Goal: Answer question/provide support: Share knowledge or assist other users

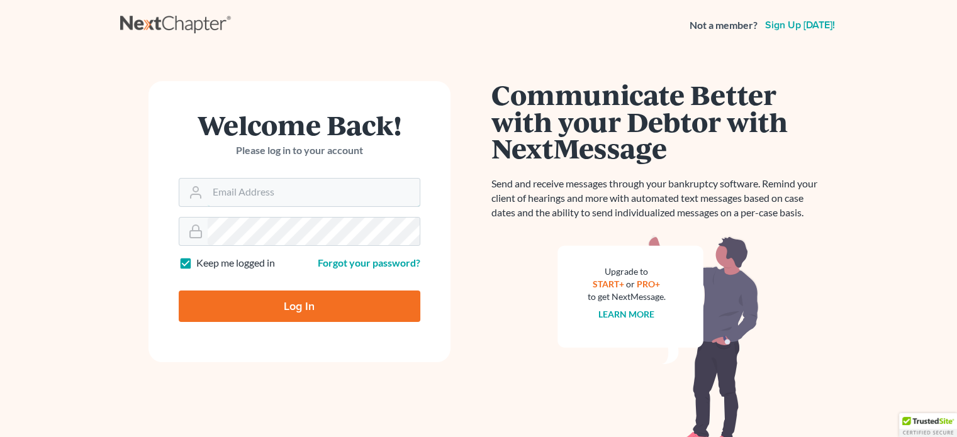
type input "[EMAIL_ADDRESS][DOMAIN_NAME]"
click at [332, 301] on input "Log In" at bounding box center [300, 306] width 242 height 31
type input "Thinking..."
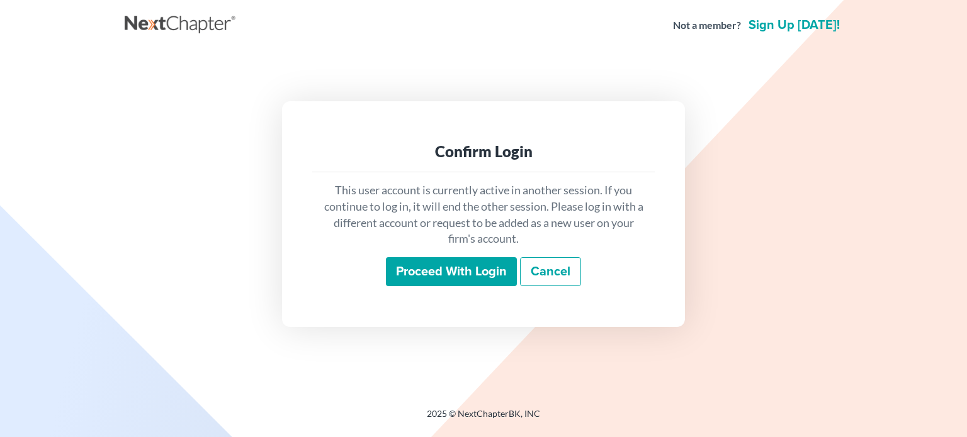
click at [431, 269] on input "Proceed with login" at bounding box center [451, 271] width 131 height 29
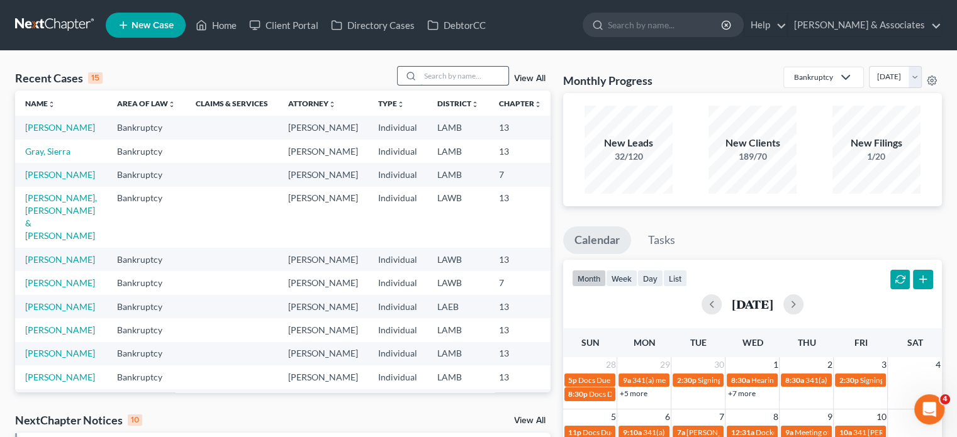
click at [454, 79] on input "search" at bounding box center [464, 76] width 88 height 18
click at [423, 82] on input "search" at bounding box center [464, 76] width 88 height 18
click at [436, 72] on input "search" at bounding box center [464, 76] width 88 height 18
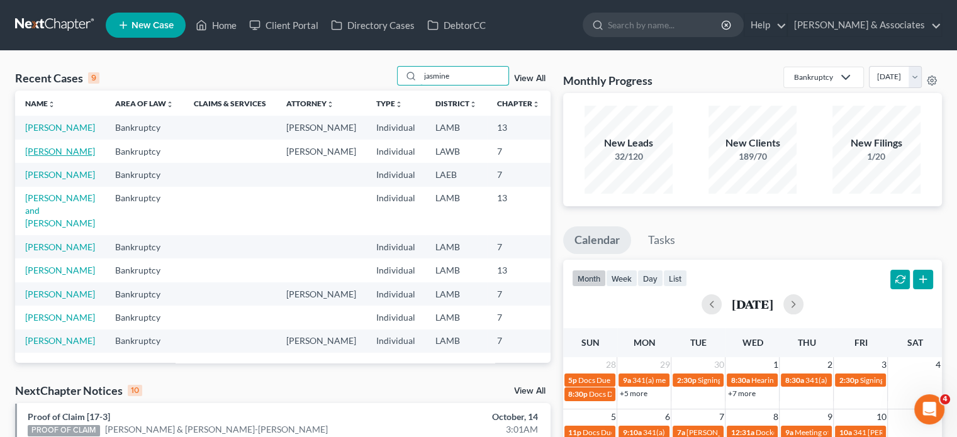
type input "jasmine"
click at [38, 157] on link "[PERSON_NAME]" at bounding box center [60, 151] width 70 height 11
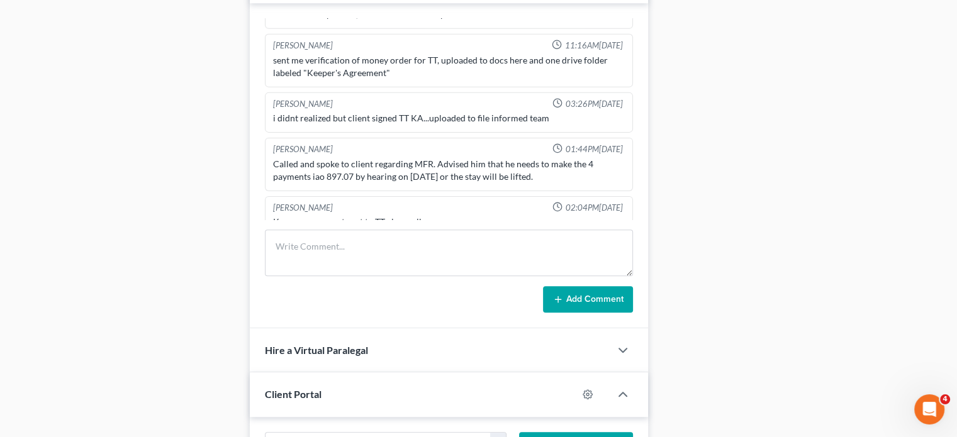
scroll to position [755, 0]
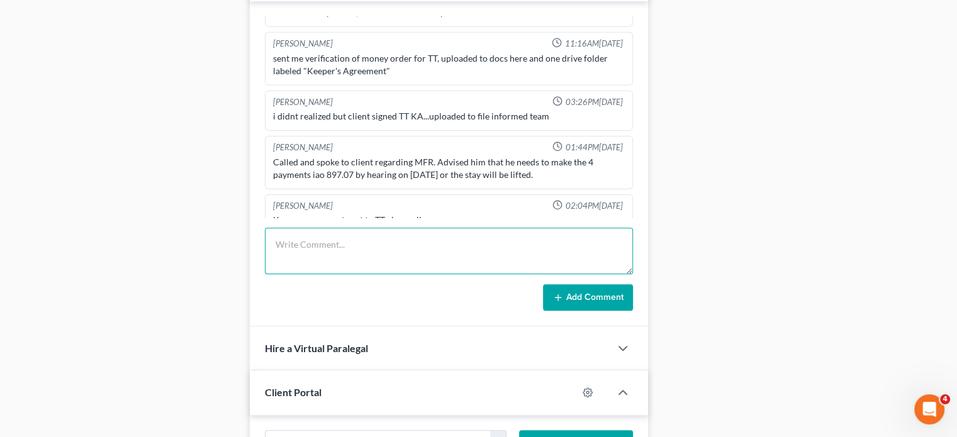
click at [508, 242] on textarea at bounding box center [449, 251] width 368 height 47
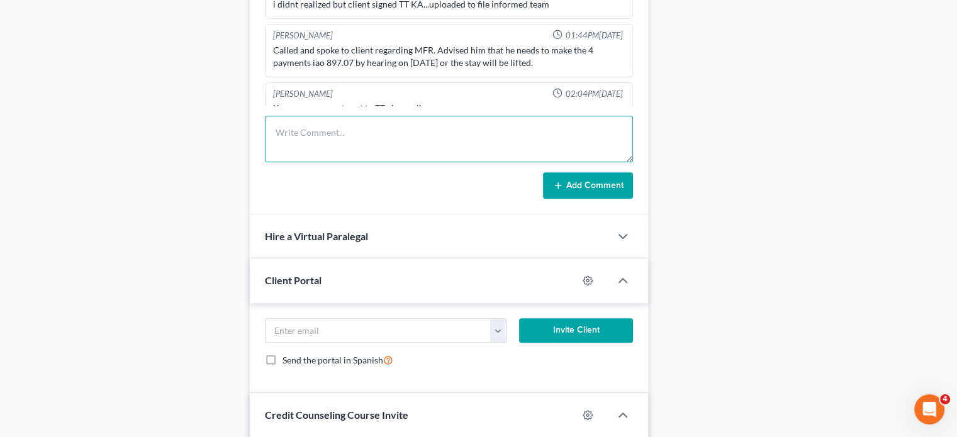
scroll to position [881, 0]
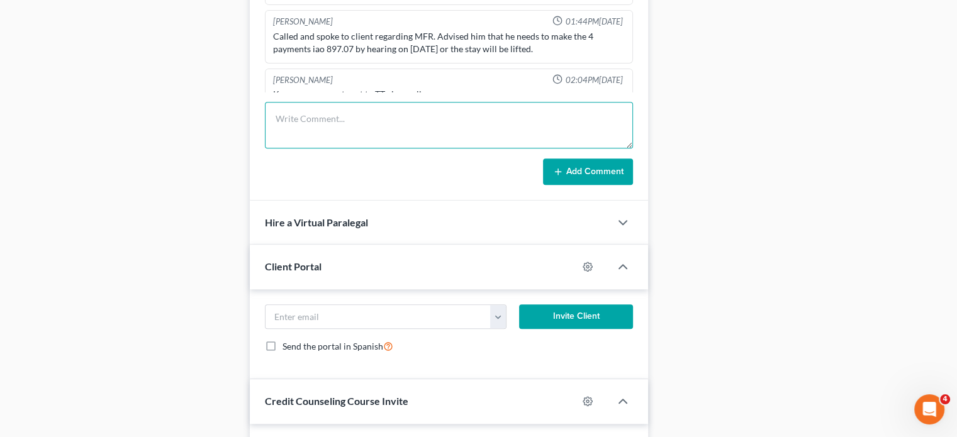
click at [332, 135] on textarea at bounding box center [449, 125] width 368 height 47
click at [328, 128] on textarea at bounding box center [449, 125] width 368 height 47
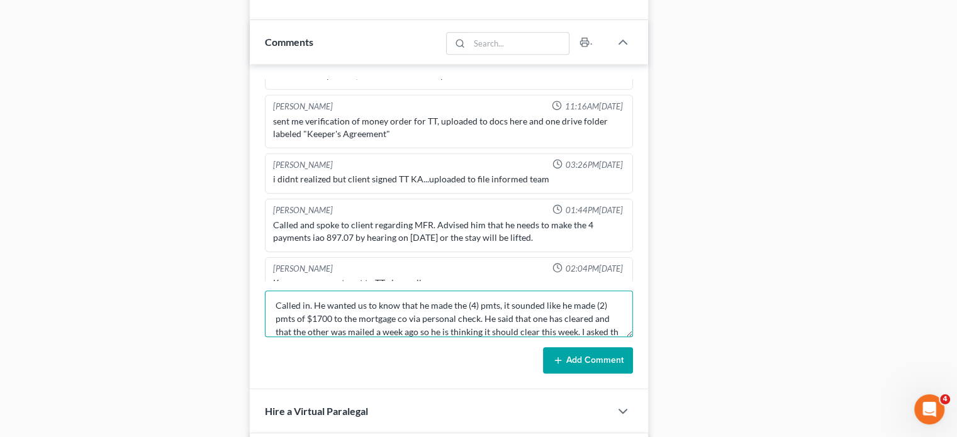
scroll to position [15, 0]
click at [603, 327] on textarea "Called in. He wanted us to know that he made the (4) pmts, it sounded like he m…" at bounding box center [449, 314] width 368 height 47
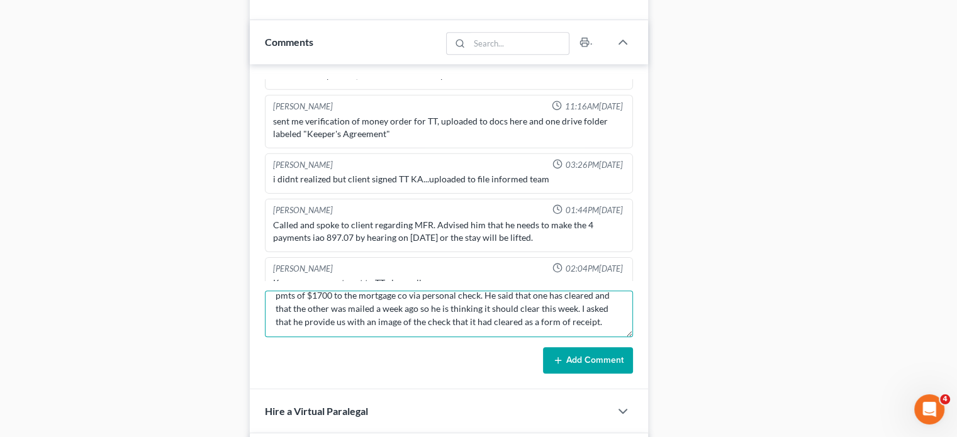
scroll to position [26, 0]
type textarea "Called in. He wanted us to know that he made the (4) pmts, it sounded like he m…"
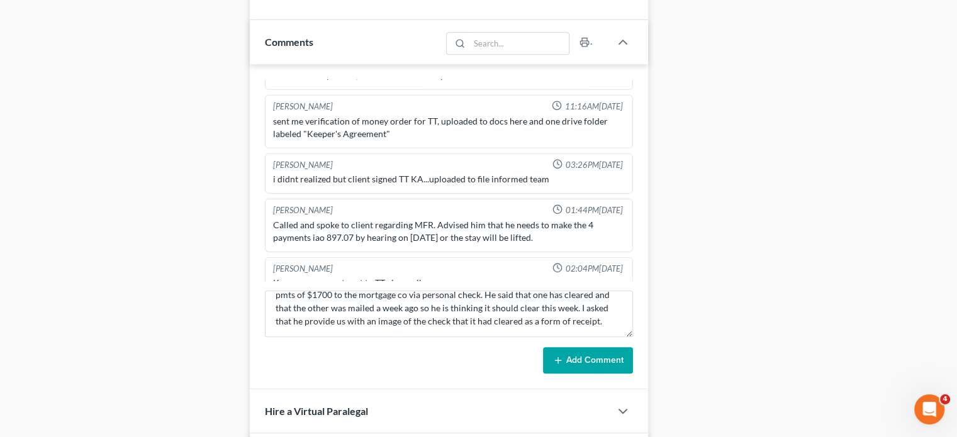
click at [581, 359] on button "Add Comment" at bounding box center [588, 360] width 90 height 26
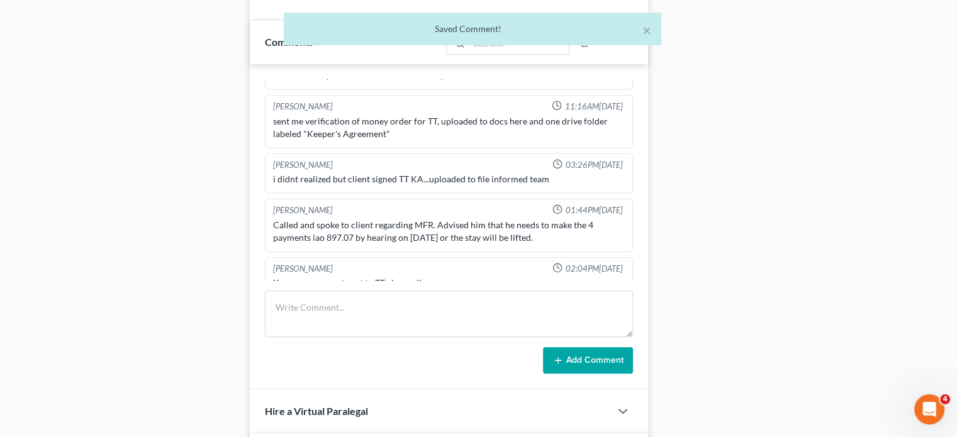
scroll to position [4174, 0]
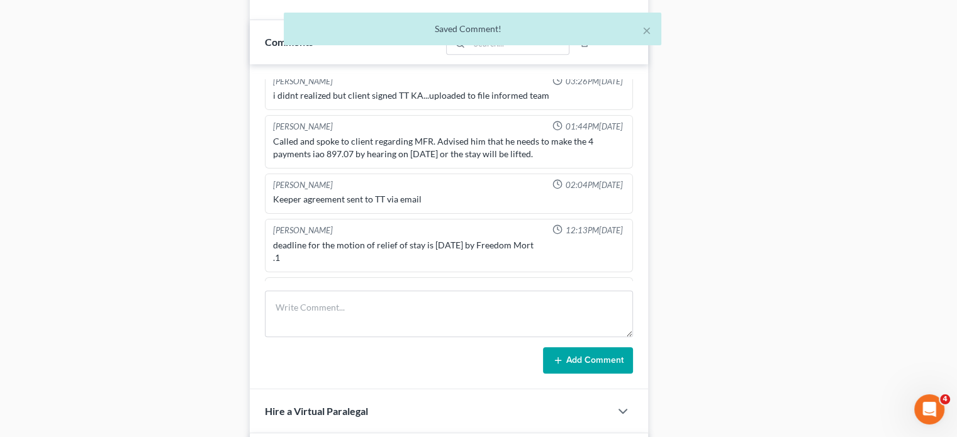
drag, startPoint x: 598, startPoint y: 264, endPoint x: 274, endPoint y: 224, distance: 326.5
click at [274, 298] on div "Called in. He wanted us to know that he made the (4) pmts, it sounded like he m…" at bounding box center [449, 323] width 352 height 50
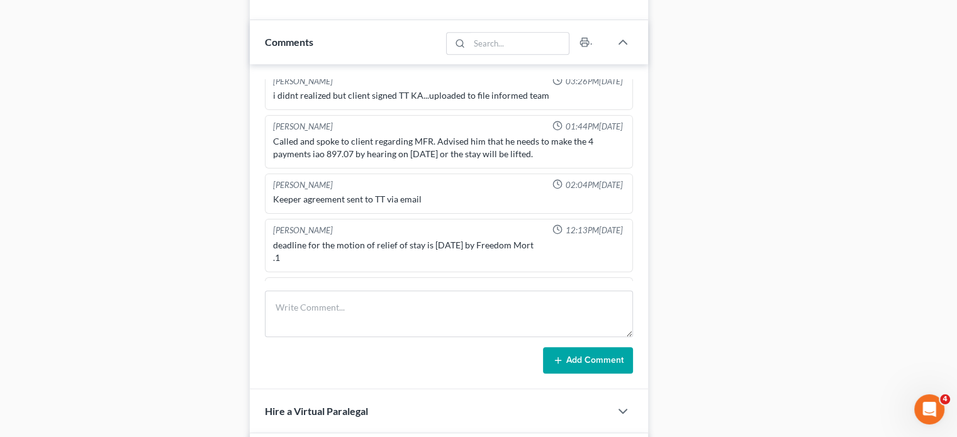
copy div "Called in. He wanted us to know that he made the (4) pmts, it sounded like he m…"
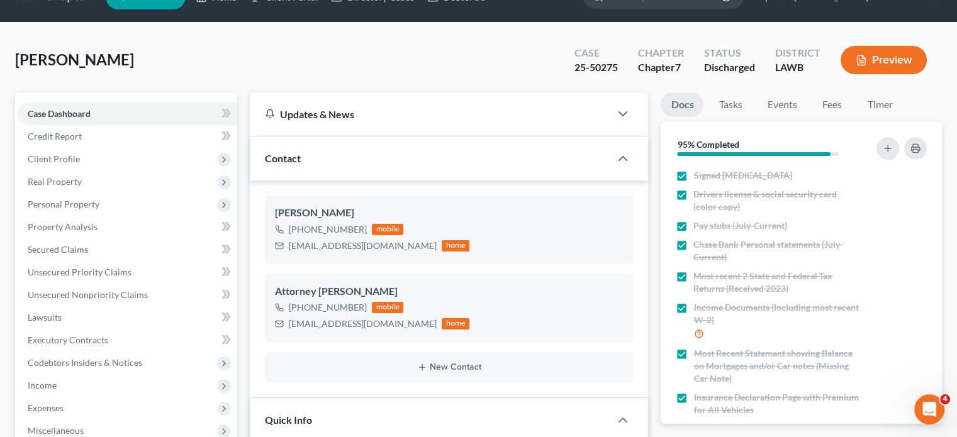
scroll to position [0, 0]
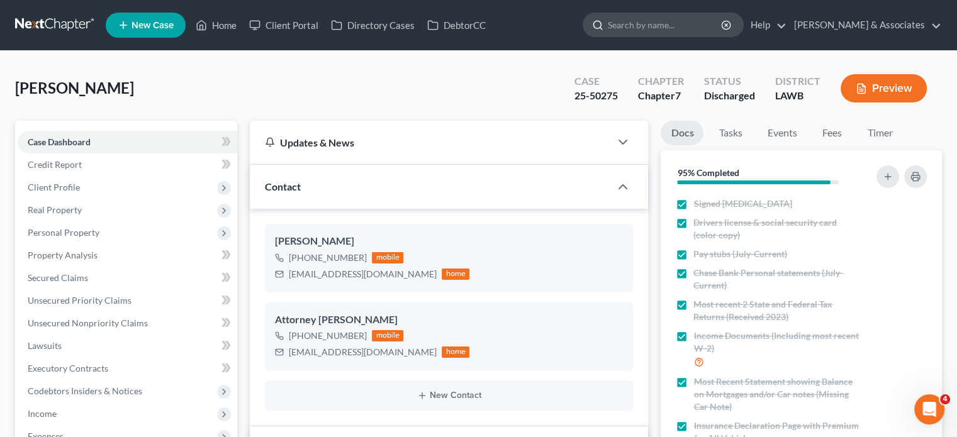
click at [686, 20] on input "search" at bounding box center [665, 24] width 115 height 23
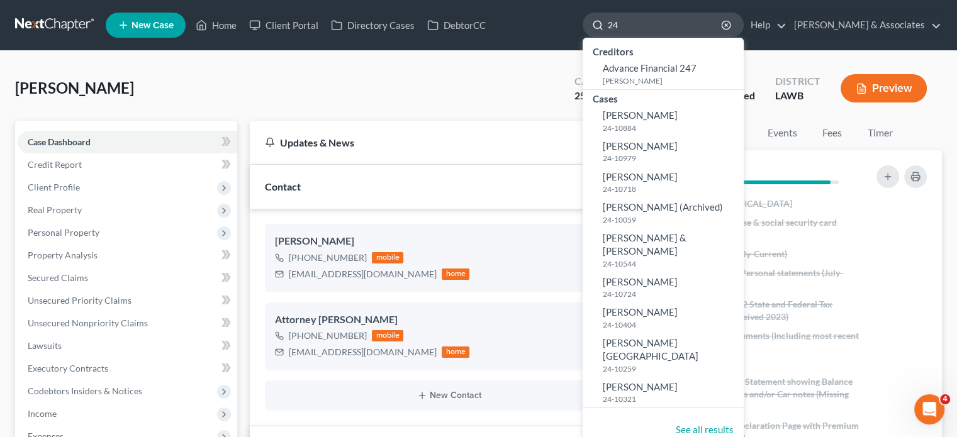
type input "2"
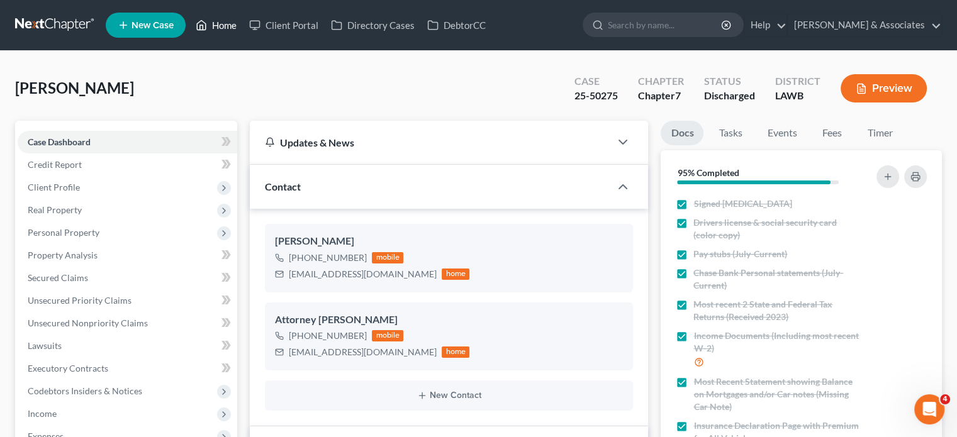
click at [210, 25] on link "Home" at bounding box center [215, 25] width 53 height 23
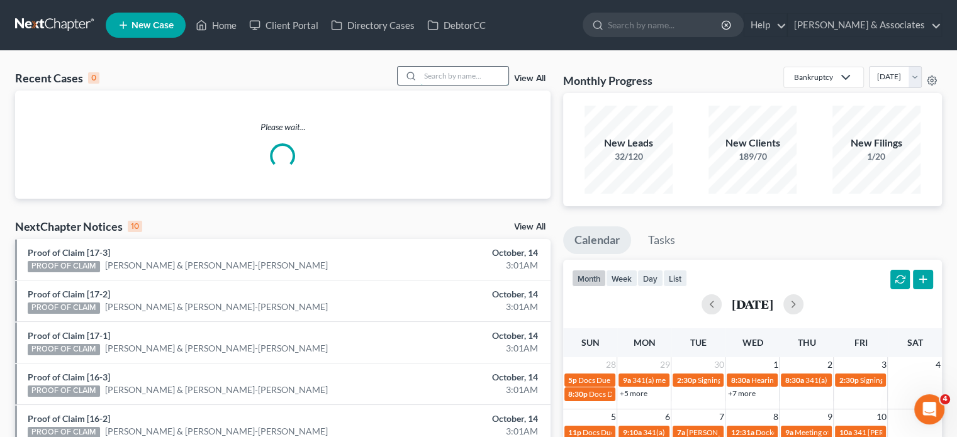
click at [447, 80] on input "search" at bounding box center [464, 76] width 88 height 18
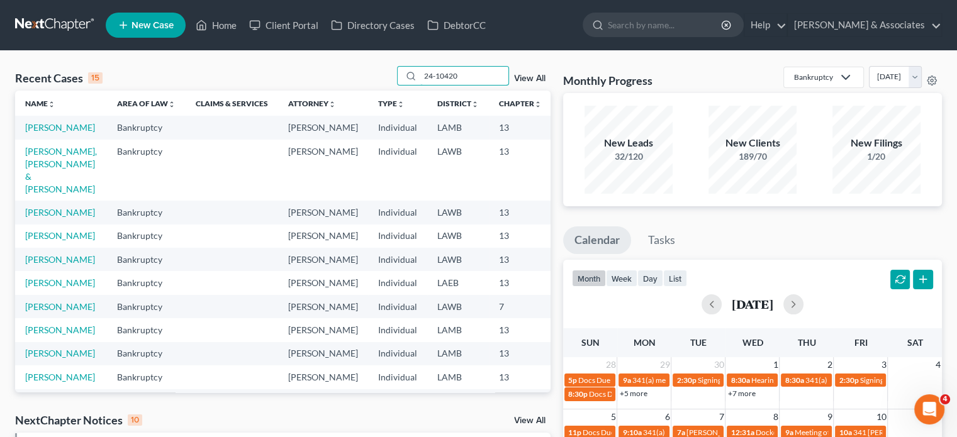
type input "24-10420"
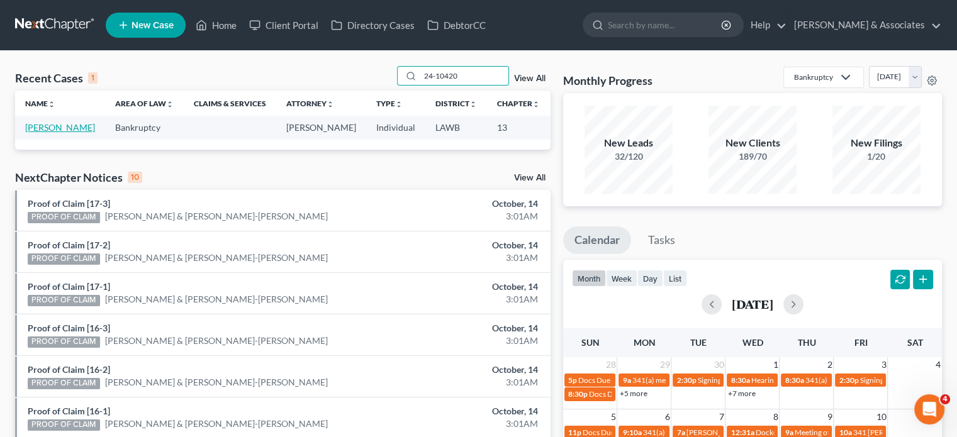
click at [35, 133] on link "[PERSON_NAME]" at bounding box center [60, 127] width 70 height 11
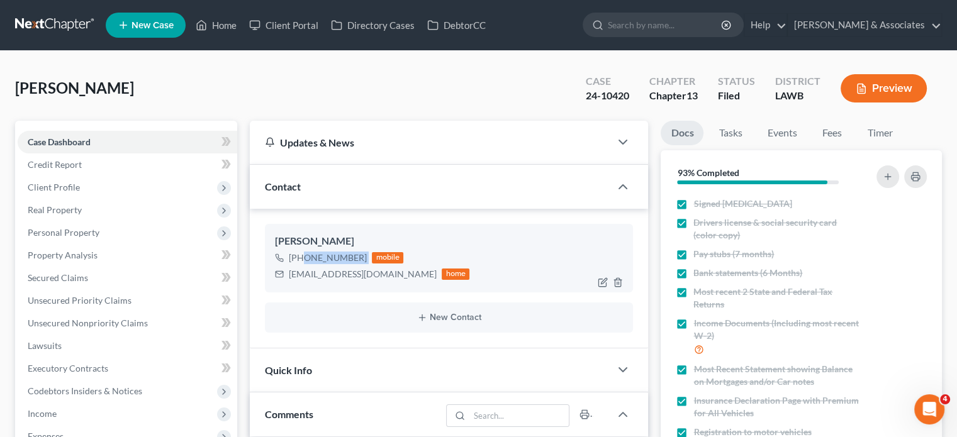
drag, startPoint x: 300, startPoint y: 261, endPoint x: 364, endPoint y: 261, distance: 64.2
click at [364, 261] on div "[PHONE_NUMBER] mobile" at bounding box center [372, 258] width 194 height 16
copy div "[PHONE_NUMBER]"
click at [362, 241] on div "[PERSON_NAME]" at bounding box center [449, 241] width 348 height 15
drag, startPoint x: 275, startPoint y: 240, endPoint x: 344, endPoint y: 244, distance: 68.7
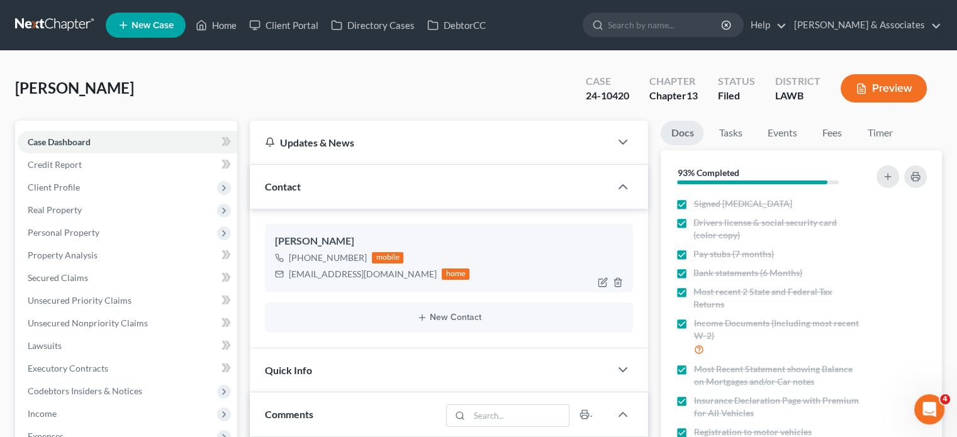
click at [344, 244] on div "[PERSON_NAME]" at bounding box center [449, 241] width 348 height 15
copy div "[PERSON_NAME]"
click at [231, 27] on link "Home" at bounding box center [215, 25] width 53 height 23
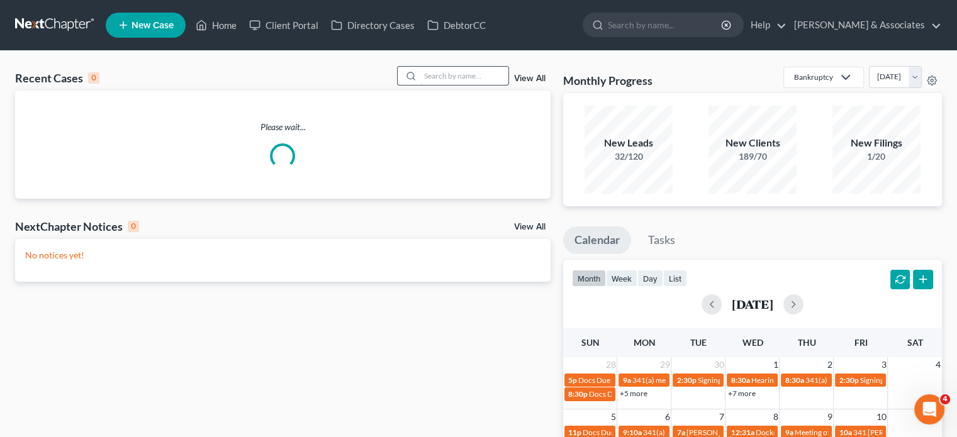
click at [473, 82] on input "search" at bounding box center [464, 76] width 88 height 18
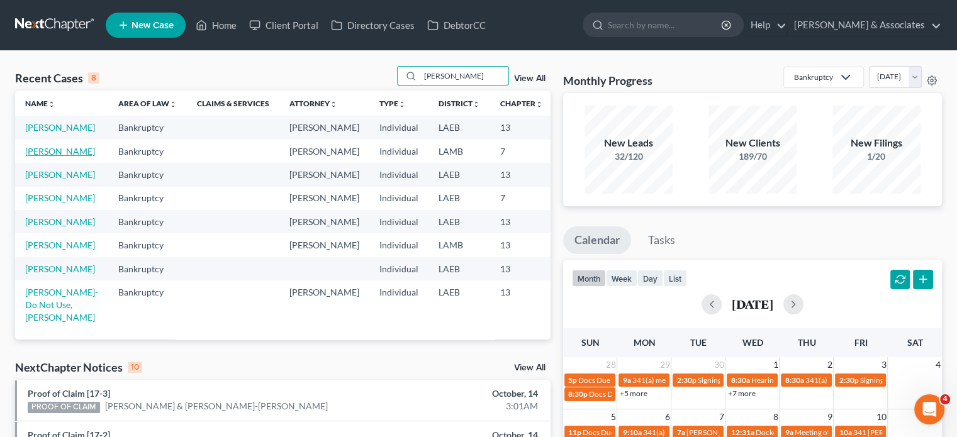
type input "[PERSON_NAME]"
click at [32, 157] on link "[PERSON_NAME]" at bounding box center [60, 151] width 70 height 11
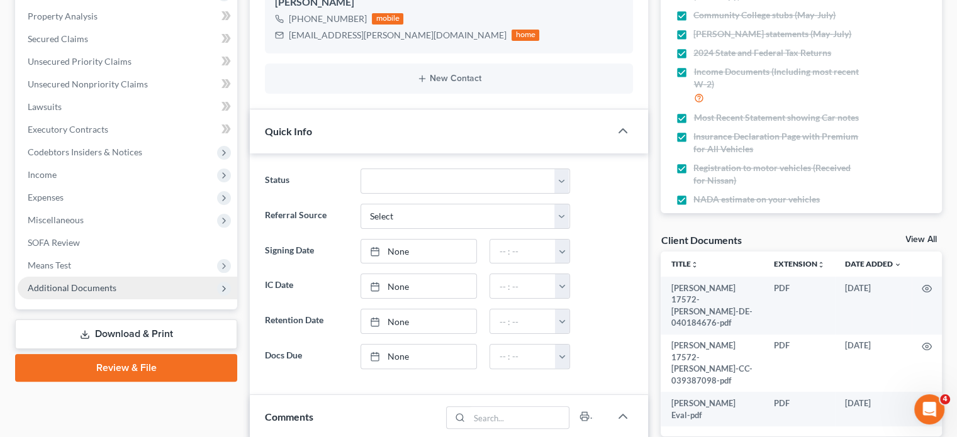
scroll to position [252, 0]
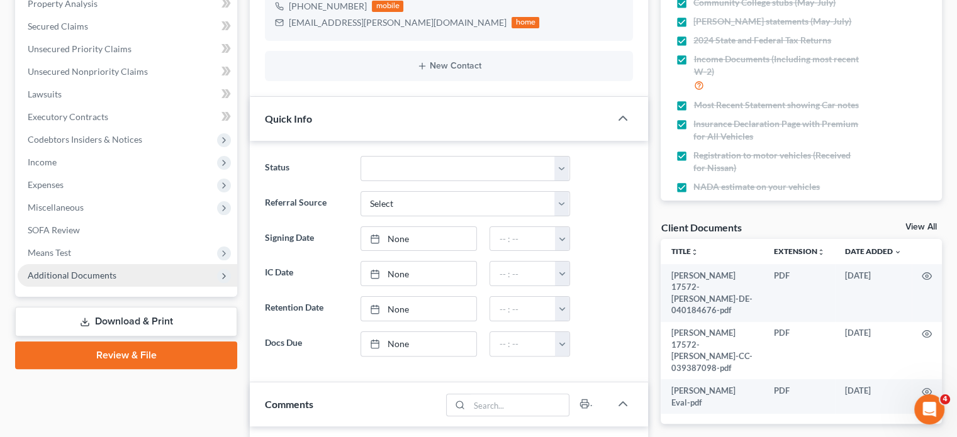
click at [82, 275] on span "Additional Documents" at bounding box center [72, 275] width 89 height 11
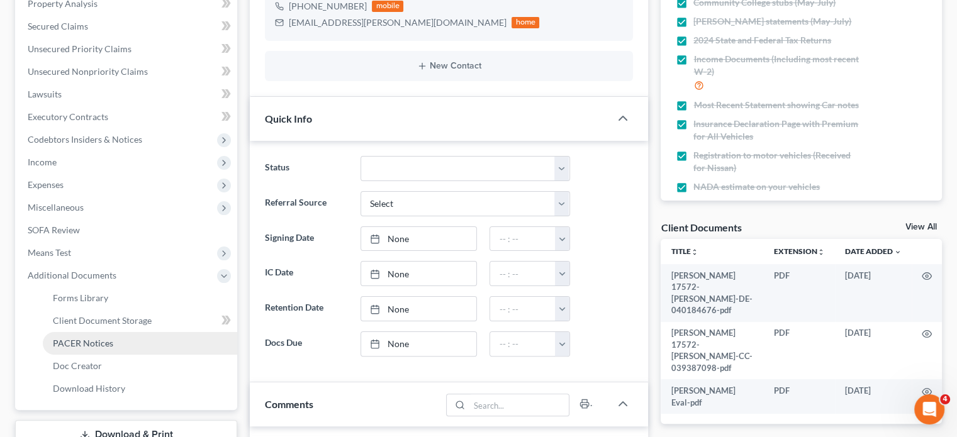
click at [110, 347] on span "PACER Notices" at bounding box center [83, 343] width 60 height 11
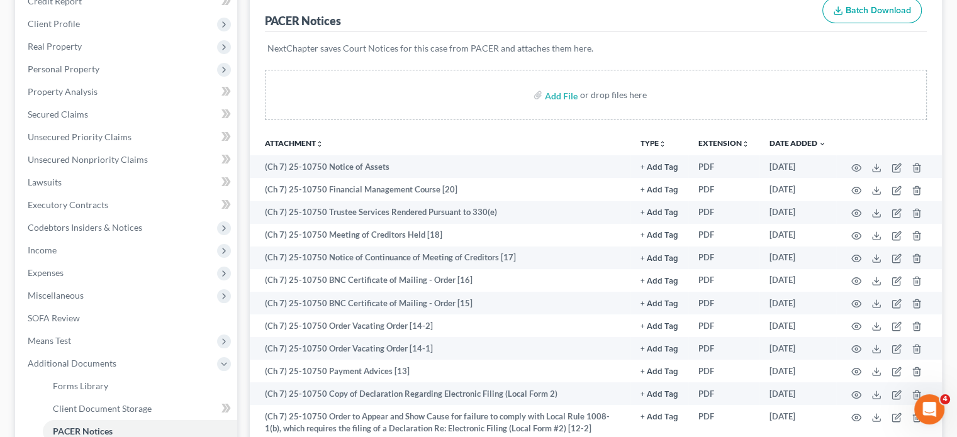
scroll to position [189, 0]
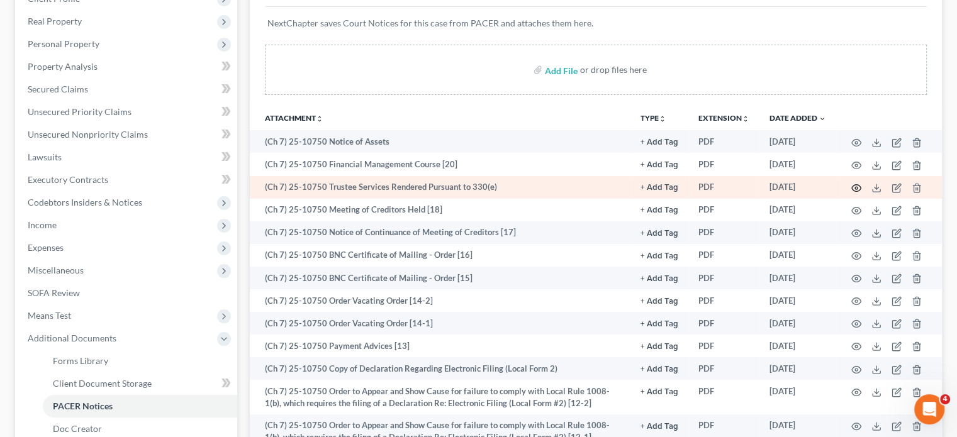
click at [855, 186] on icon "button" at bounding box center [856, 188] width 10 height 10
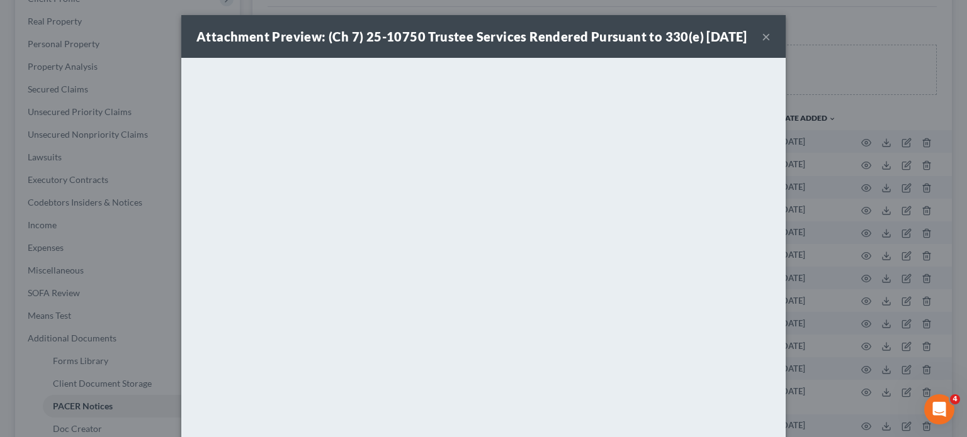
click at [761, 44] on button "×" at bounding box center [765, 36] width 9 height 15
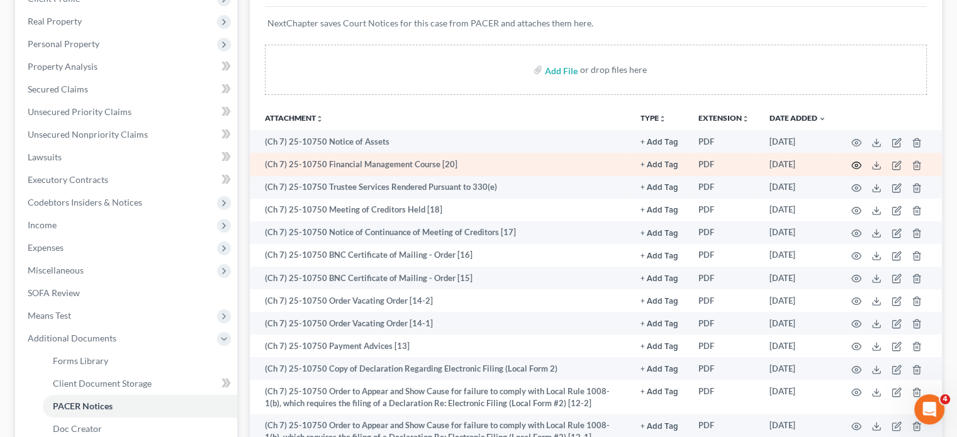
click at [856, 165] on icon "button" at bounding box center [856, 165] width 10 height 10
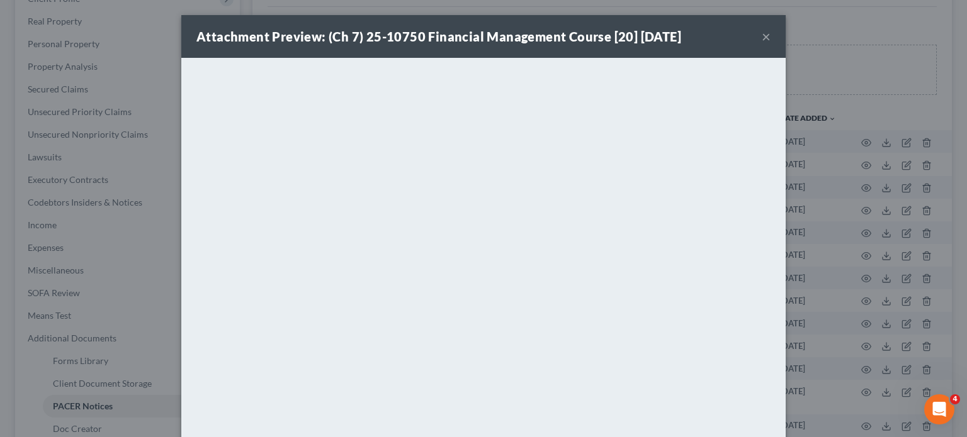
click at [761, 41] on button "×" at bounding box center [765, 36] width 9 height 15
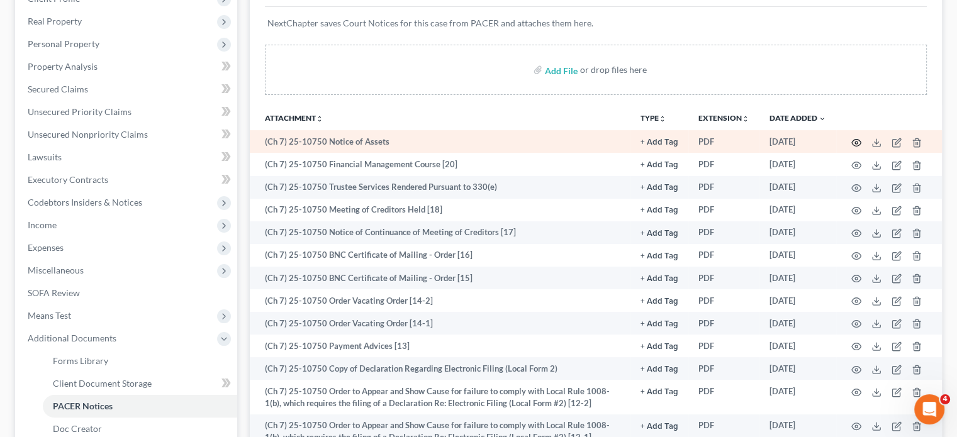
click at [857, 143] on circle "button" at bounding box center [856, 143] width 3 height 3
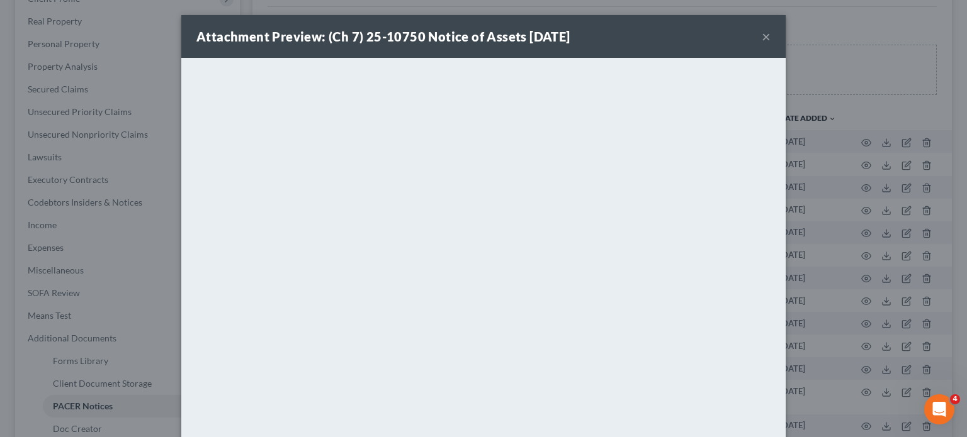
click at [763, 35] on button "×" at bounding box center [765, 36] width 9 height 15
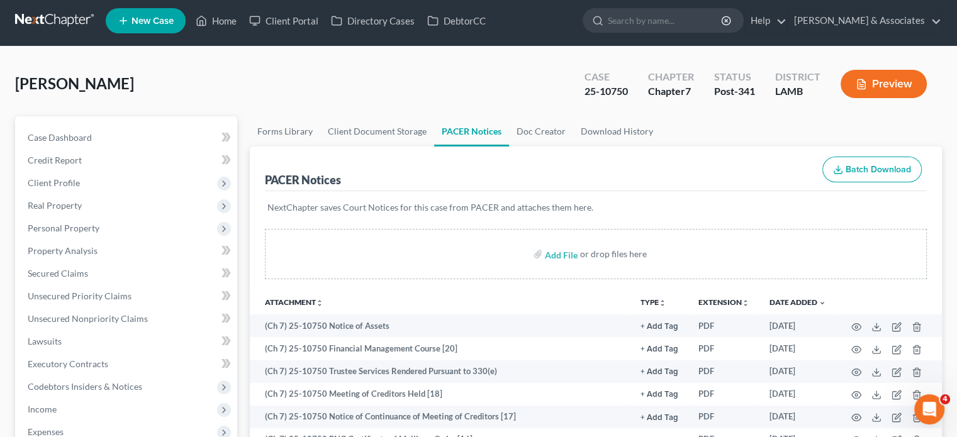
scroll to position [0, 0]
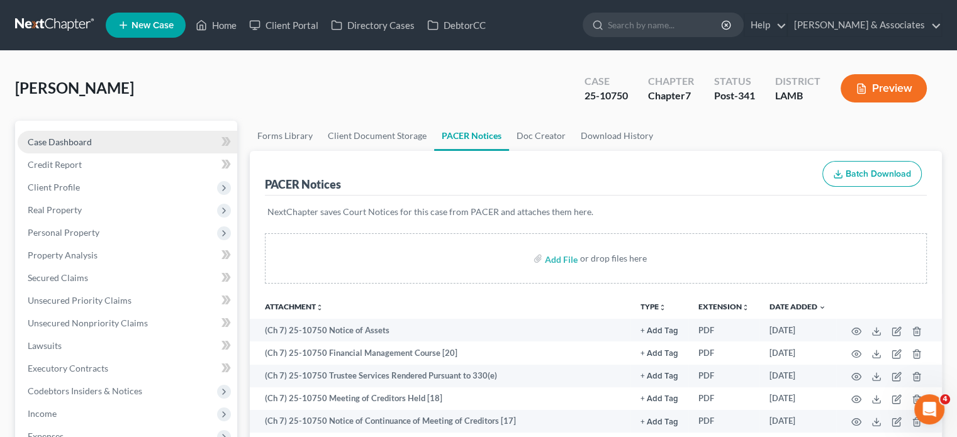
click at [78, 143] on span "Case Dashboard" at bounding box center [60, 142] width 64 height 11
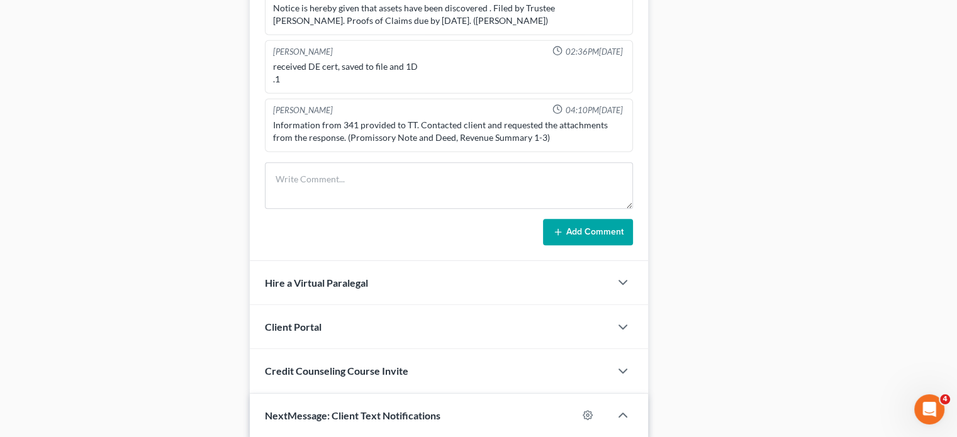
scroll to position [755, 0]
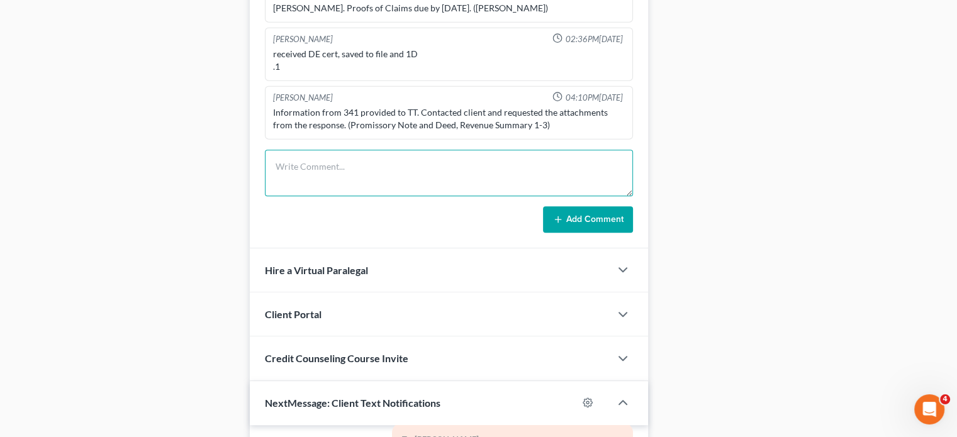
click at [336, 177] on textarea at bounding box center [449, 173] width 368 height 47
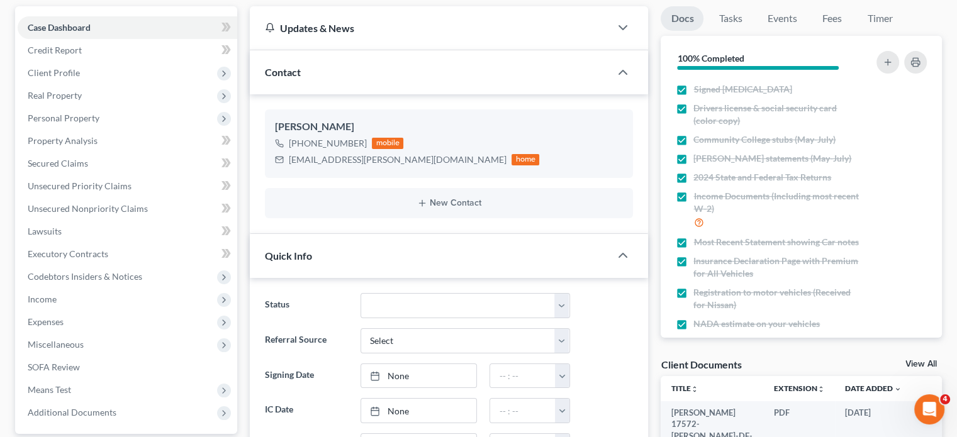
scroll to position [0, 0]
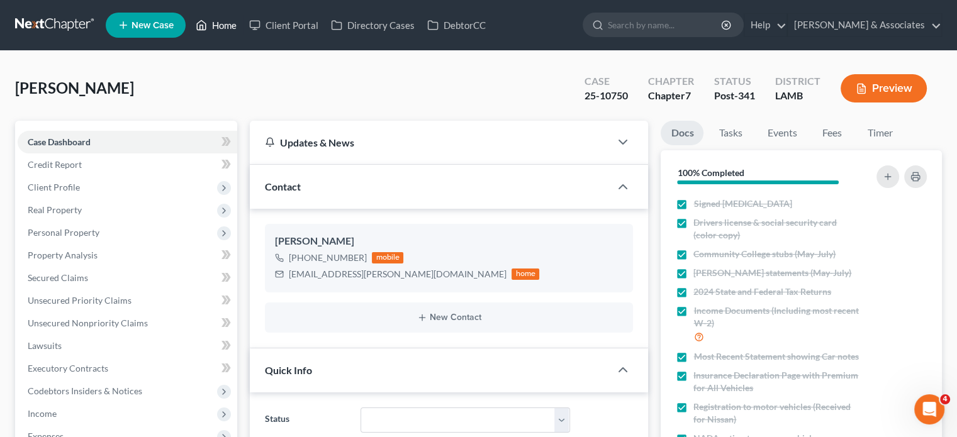
click at [225, 28] on link "Home" at bounding box center [215, 25] width 53 height 23
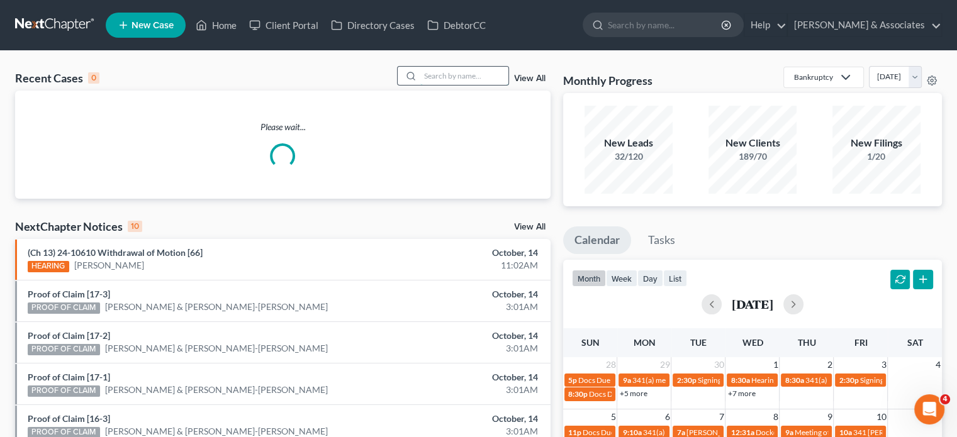
click at [426, 77] on input "search" at bounding box center [464, 76] width 88 height 18
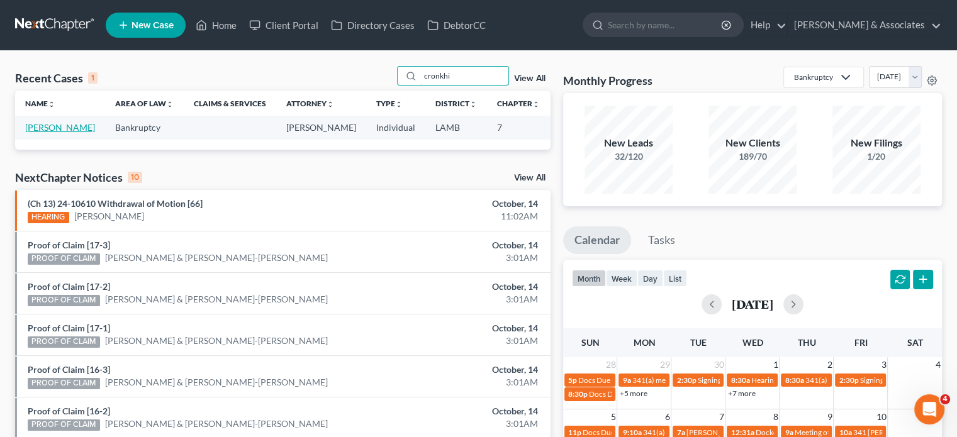
type input "cronkhi"
click at [46, 132] on link "[PERSON_NAME]" at bounding box center [60, 127] width 70 height 11
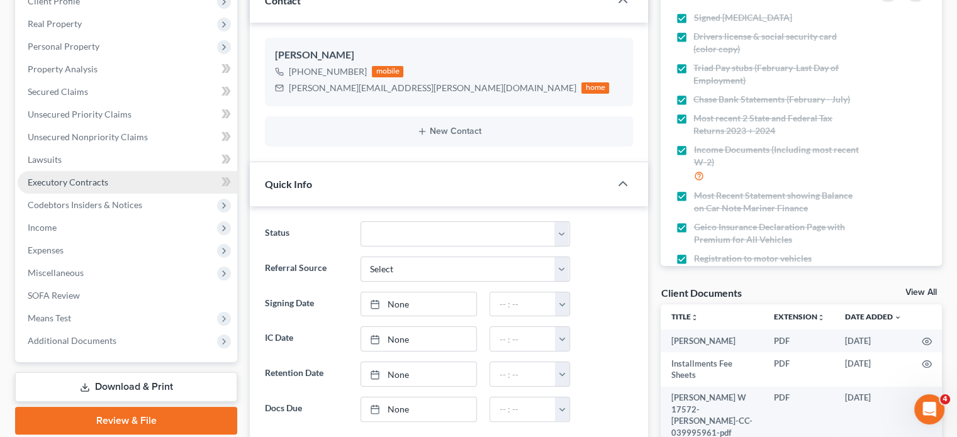
scroll to position [63, 0]
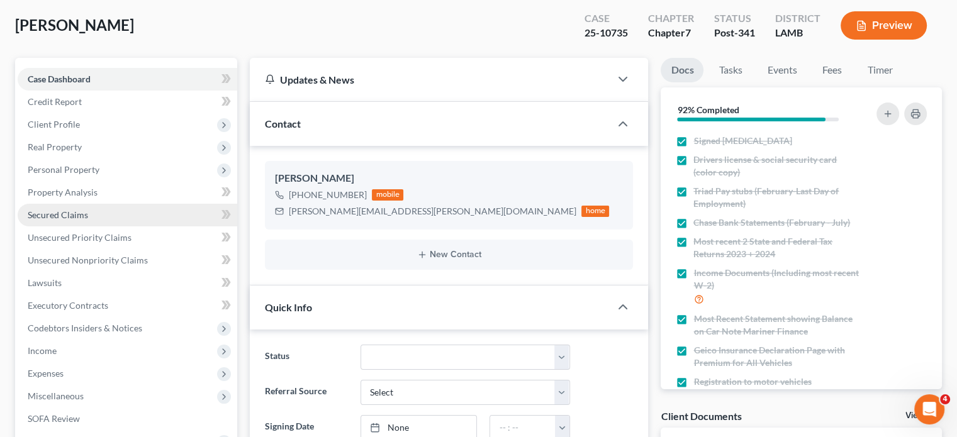
click at [118, 221] on link "Secured Claims" at bounding box center [128, 215] width 220 height 23
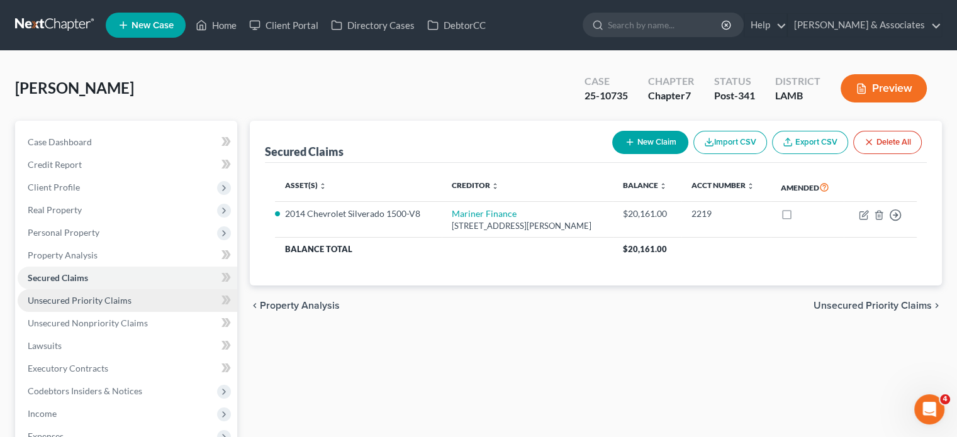
click at [86, 296] on span "Unsecured Priority Claims" at bounding box center [80, 300] width 104 height 11
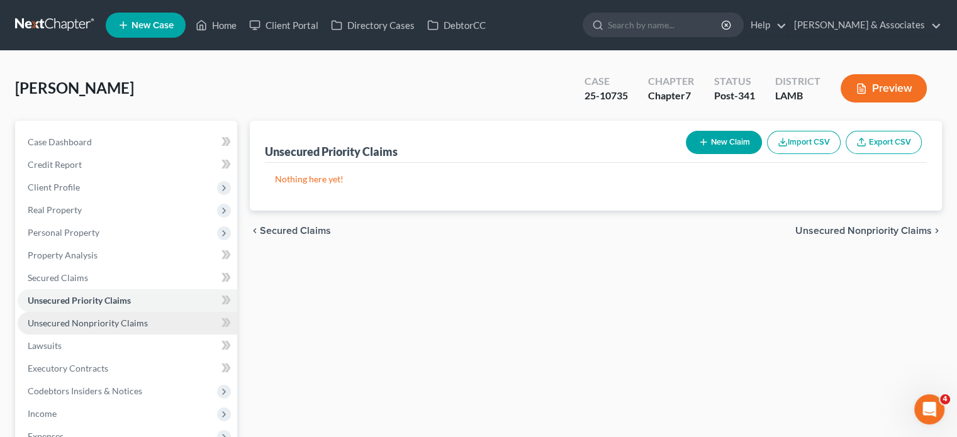
click at [93, 323] on span "Unsecured Nonpriority Claims" at bounding box center [88, 323] width 120 height 11
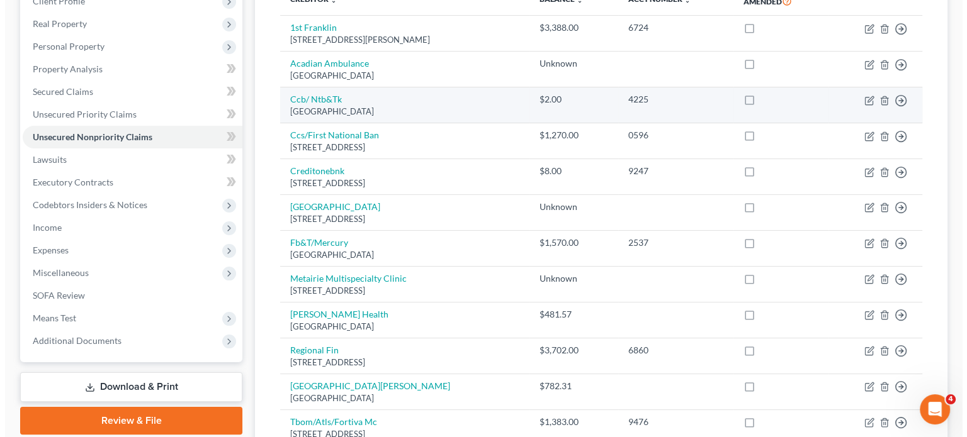
scroll to position [189, 0]
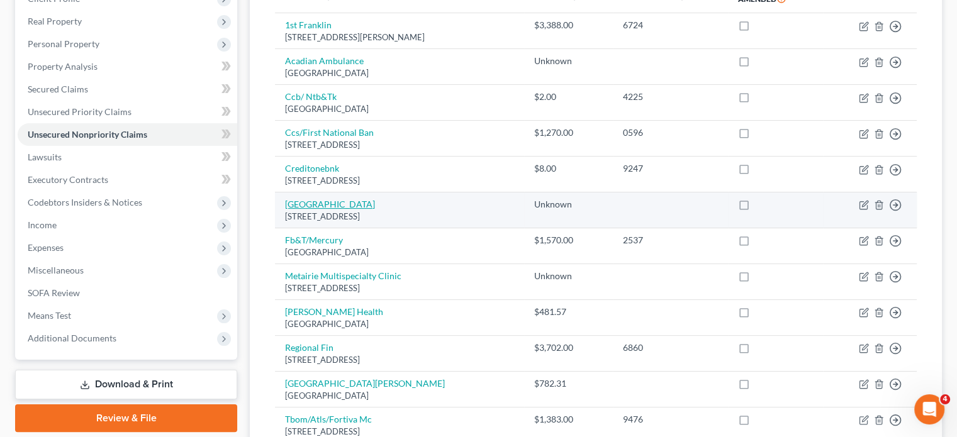
click at [350, 201] on link "[GEOGRAPHIC_DATA]" at bounding box center [330, 204] width 90 height 11
select select "19"
select select "9"
select select "0"
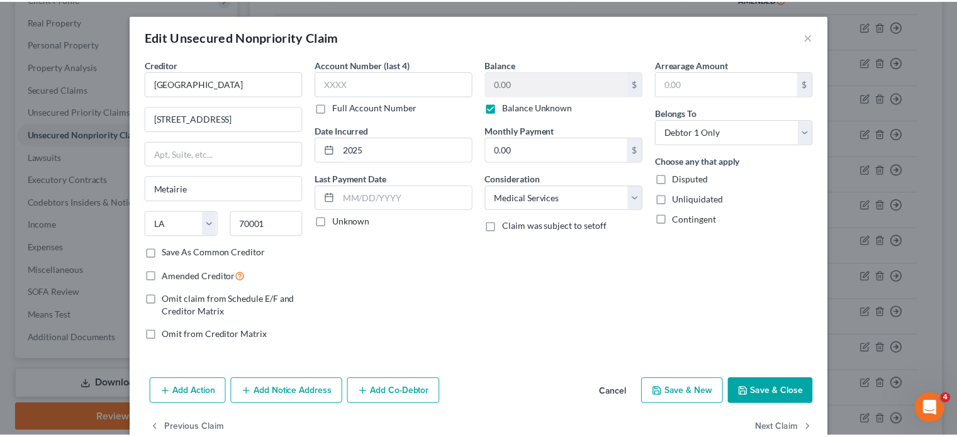
scroll to position [0, 0]
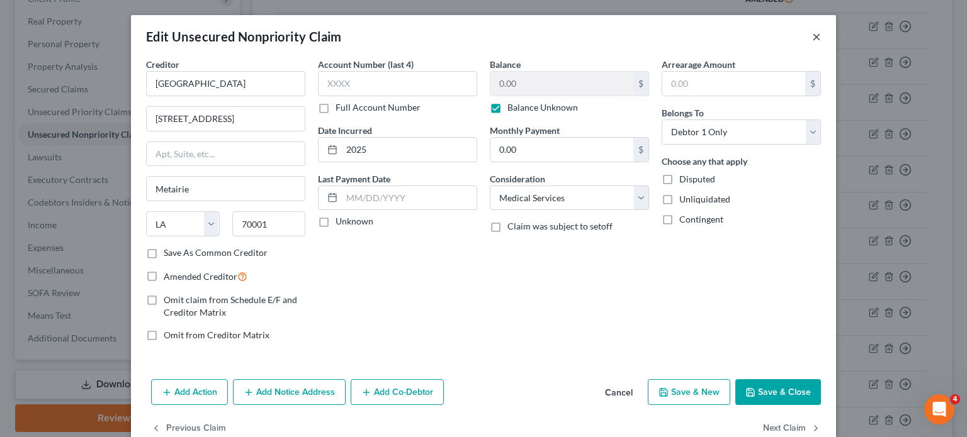
click at [812, 40] on button "×" at bounding box center [816, 36] width 9 height 15
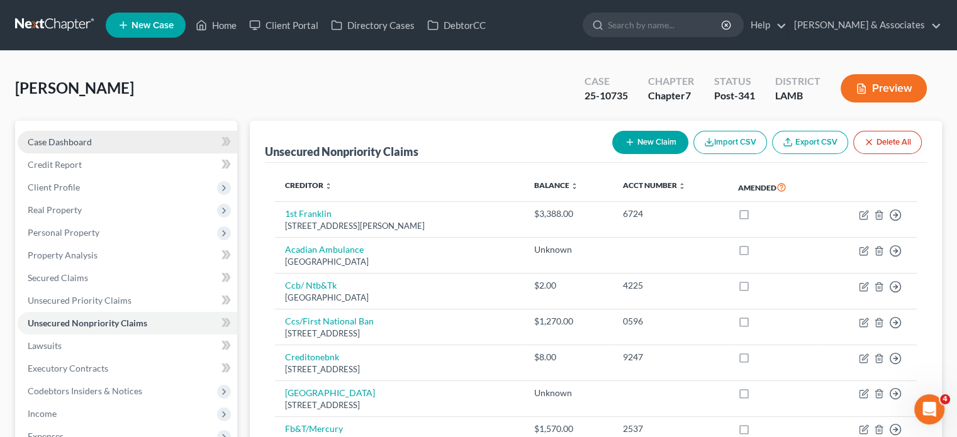
click at [78, 140] on span "Case Dashboard" at bounding box center [60, 142] width 64 height 11
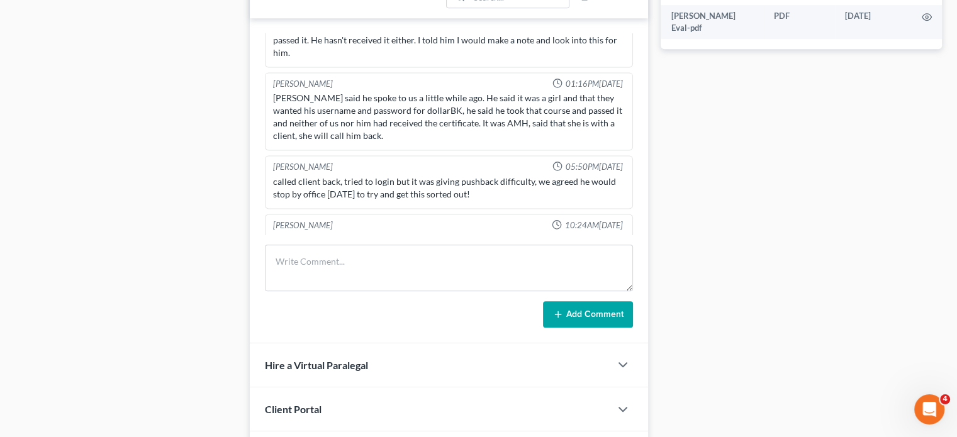
scroll to position [692, 0]
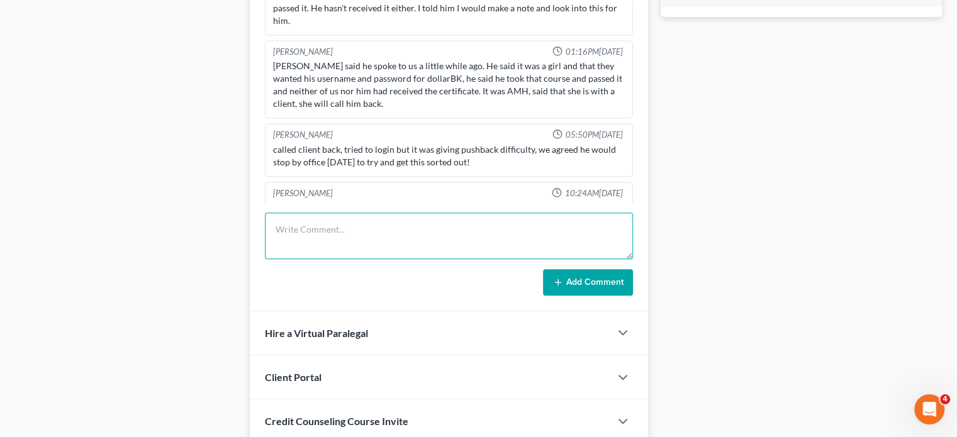
click at [353, 230] on textarea at bounding box center [449, 236] width 368 height 47
click at [313, 227] on textarea at bounding box center [449, 236] width 368 height 47
click at [391, 221] on textarea at bounding box center [449, 236] width 368 height 47
click at [393, 238] on textarea at bounding box center [449, 236] width 368 height 47
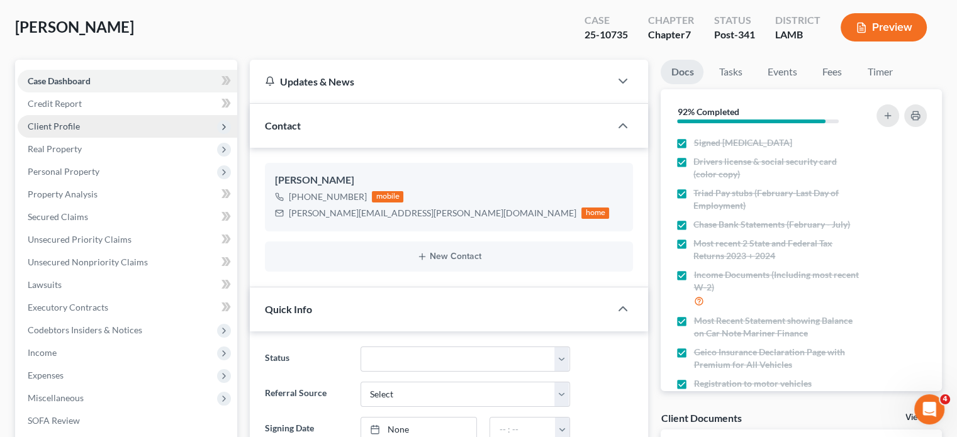
scroll to position [63, 0]
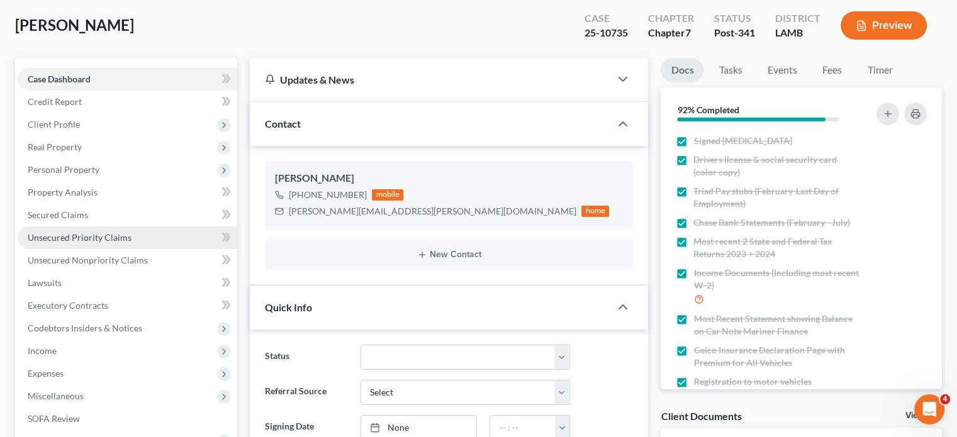
type textarea "[PERSON_NAME] called and said that he got a call from a Cresent City"
click at [90, 237] on span "Unsecured Priority Claims" at bounding box center [80, 237] width 104 height 11
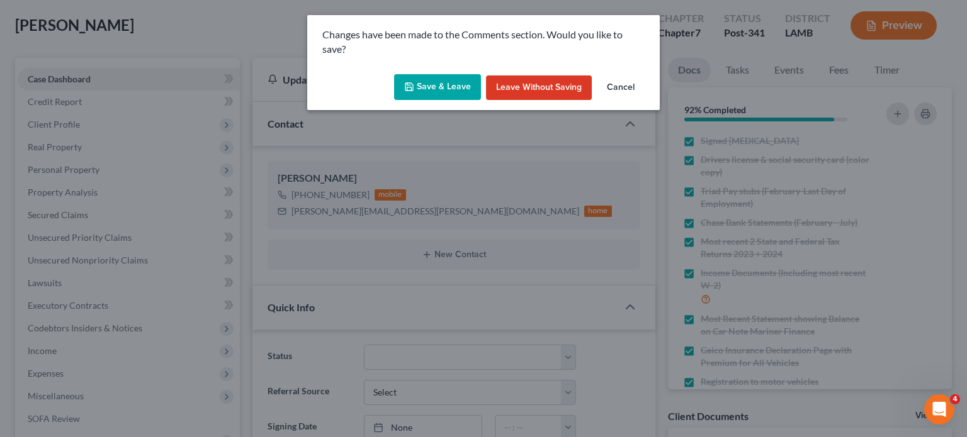
click at [560, 96] on button "Leave without Saving" at bounding box center [539, 88] width 106 height 25
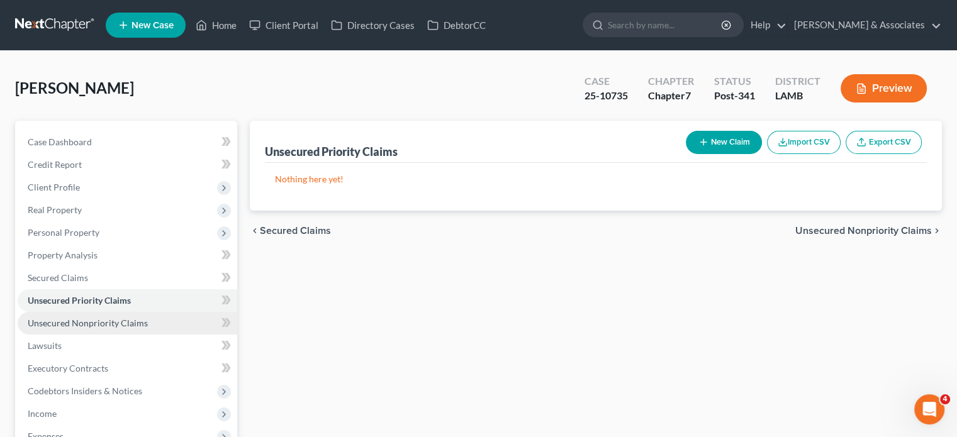
click at [112, 333] on link "Unsecured Nonpriority Claims" at bounding box center [128, 323] width 220 height 23
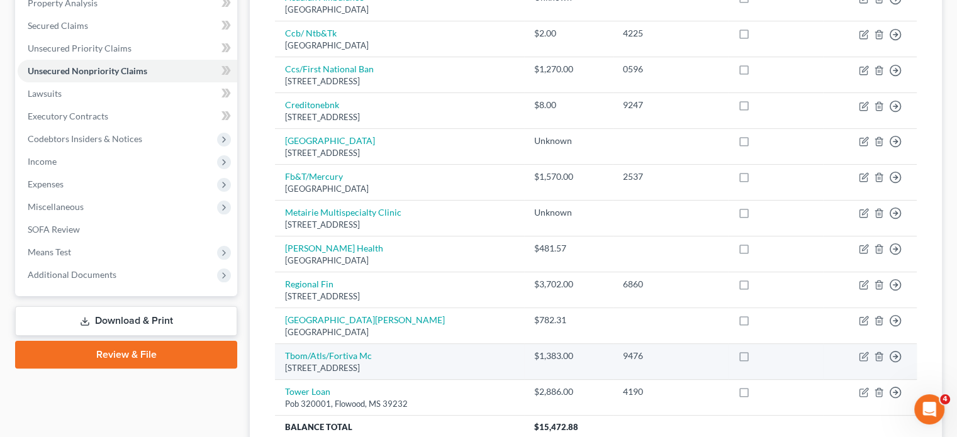
scroll to position [252, 0]
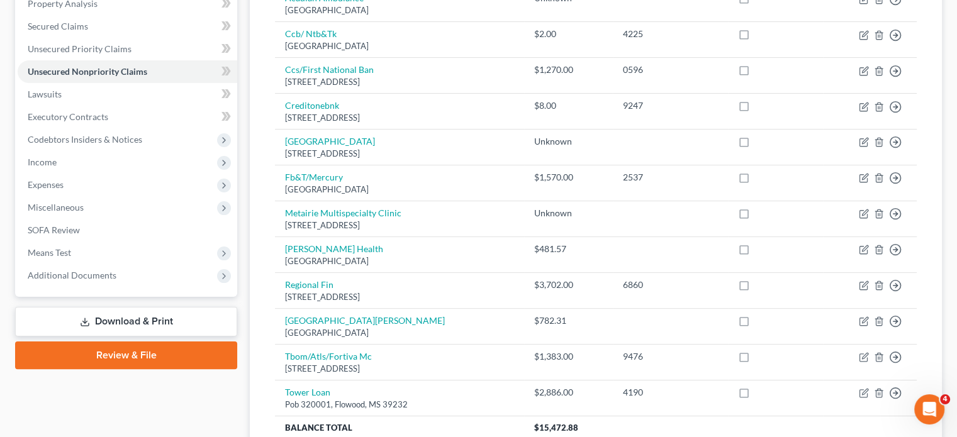
drag, startPoint x: 295, startPoint y: 140, endPoint x: 271, endPoint y: 228, distance: 91.3
click at [271, 228] on div "Creditor expand_more expand_less unfold_more Balance expand_more expand_less un…" at bounding box center [596, 187] width 662 height 553
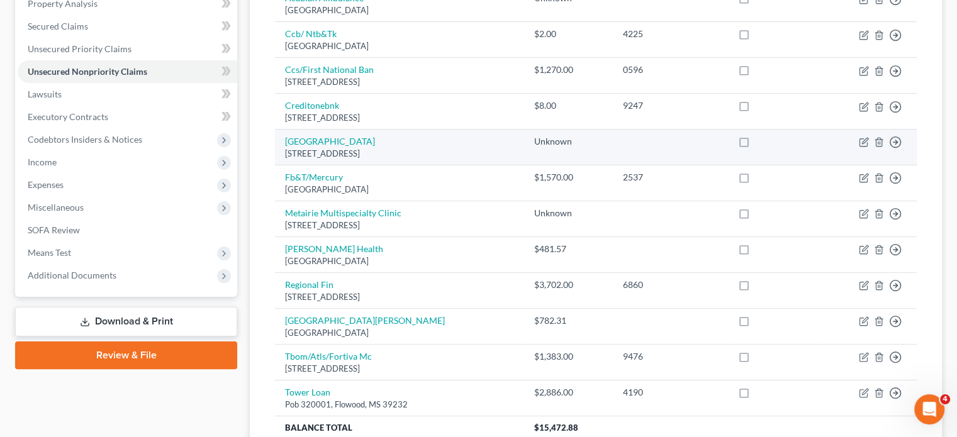
drag, startPoint x: 427, startPoint y: 145, endPoint x: 277, endPoint y: 145, distance: 149.8
click at [277, 145] on td "[GEOGRAPHIC_DATA] [STREET_ADDRESS]" at bounding box center [399, 148] width 249 height 36
copy link "[GEOGRAPHIC_DATA]"
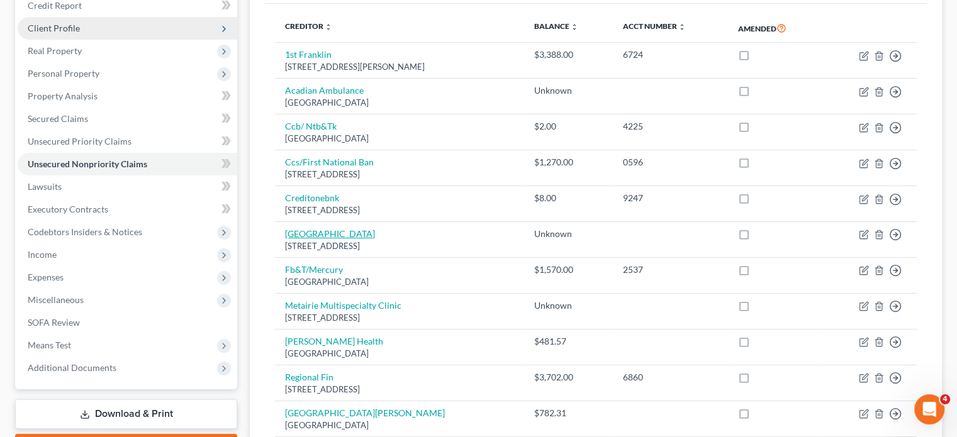
scroll to position [0, 0]
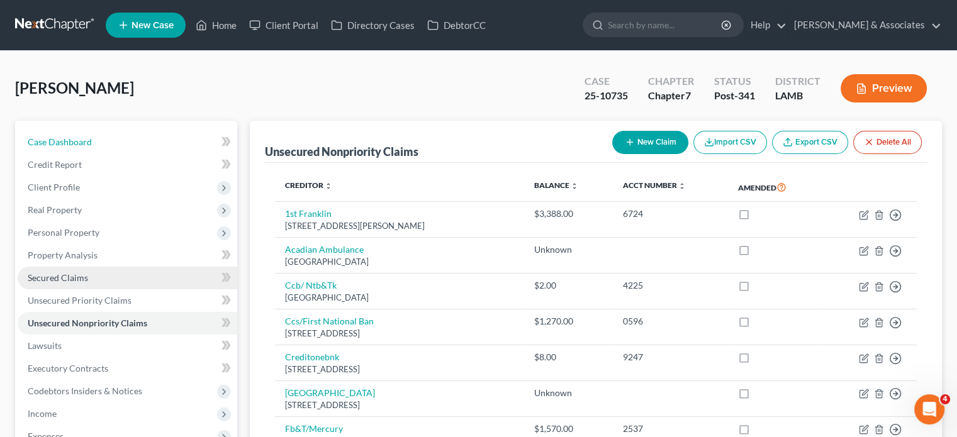
drag, startPoint x: 97, startPoint y: 149, endPoint x: 163, endPoint y: 274, distance: 142.1
click at [97, 148] on link "Case Dashboard" at bounding box center [128, 142] width 220 height 23
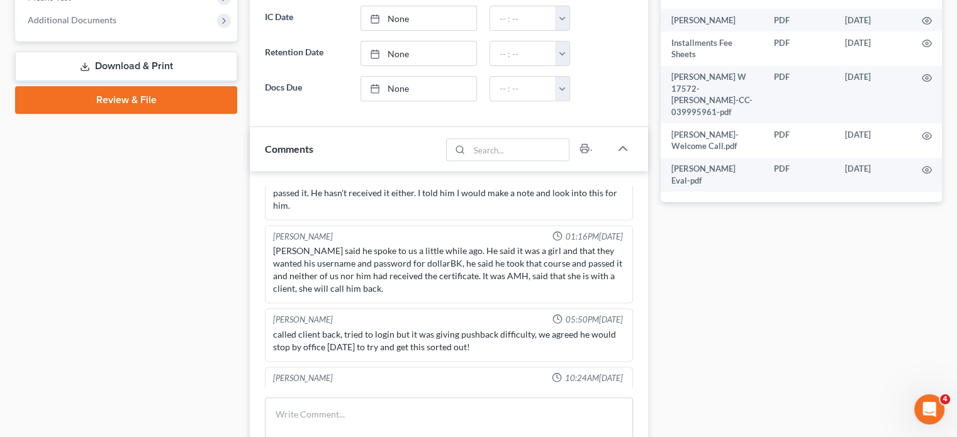
scroll to position [566, 0]
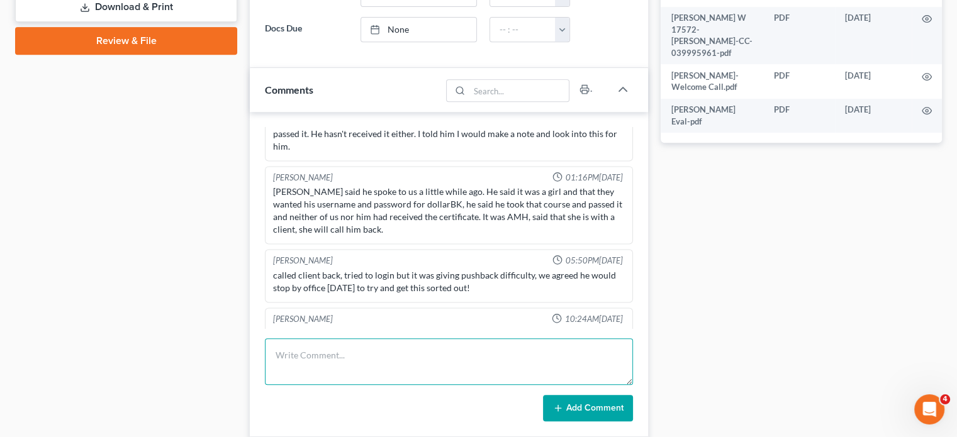
click at [352, 356] on textarea at bounding box center [449, 362] width 368 height 47
paste textarea "[GEOGRAPHIC_DATA]"
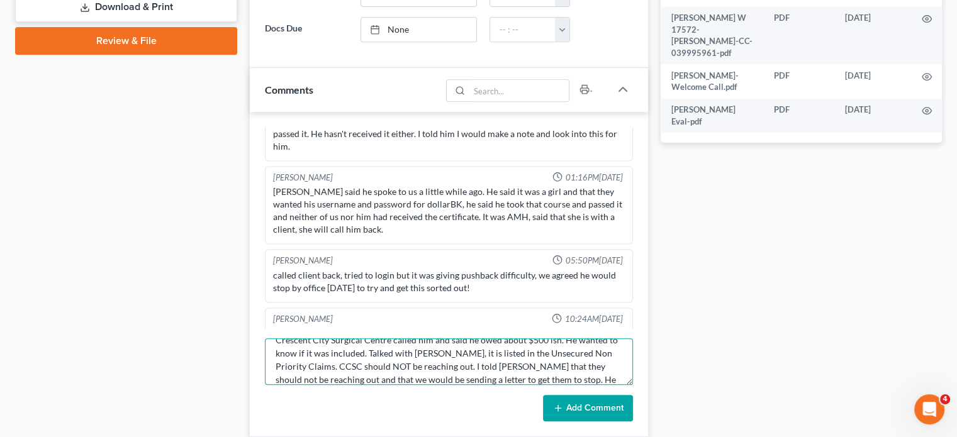
scroll to position [29, 0]
type textarea "Crescent City Surgical Centre called him and said he owed about $500 ish. He wa…"
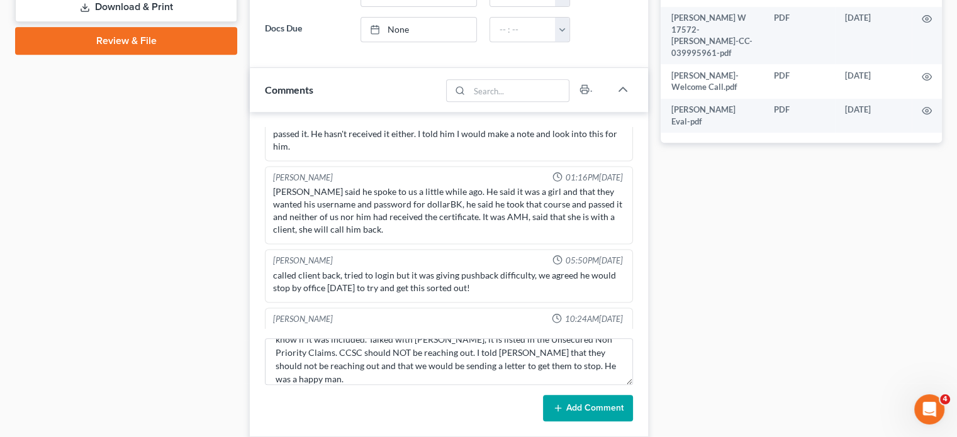
click at [590, 407] on button "Add Comment" at bounding box center [588, 408] width 90 height 26
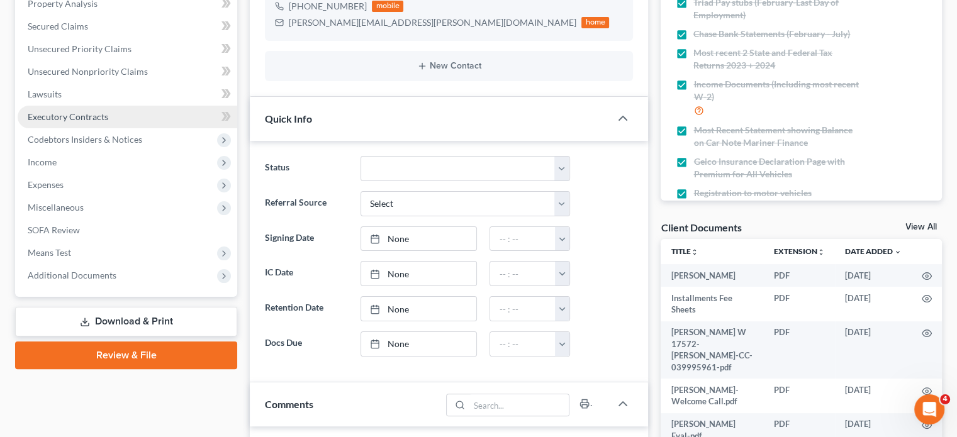
scroll to position [0, 0]
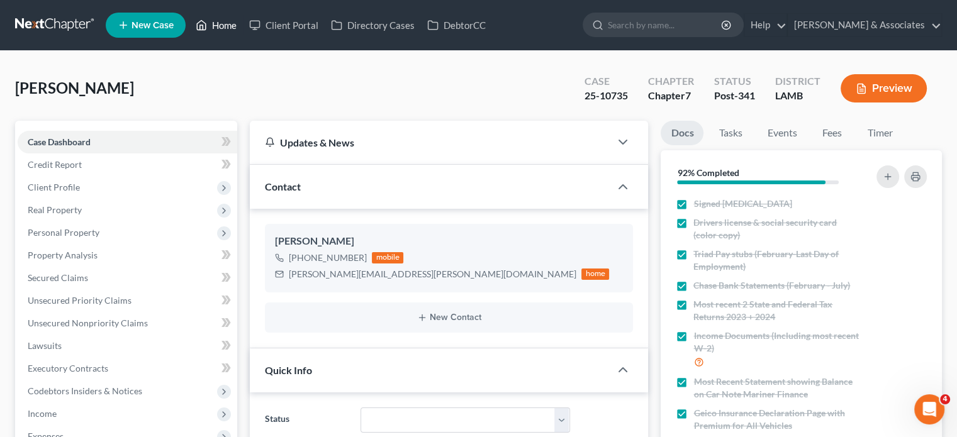
click at [230, 20] on link "Home" at bounding box center [215, 25] width 53 height 23
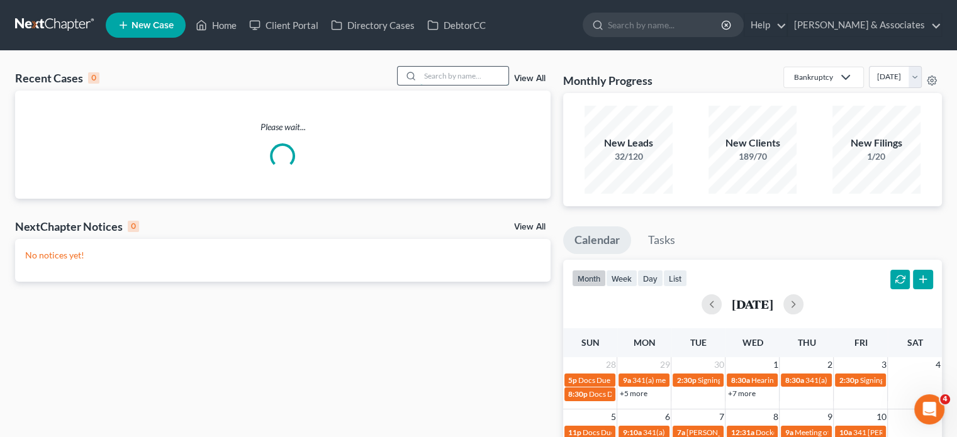
click at [437, 75] on input "search" at bounding box center [464, 76] width 88 height 18
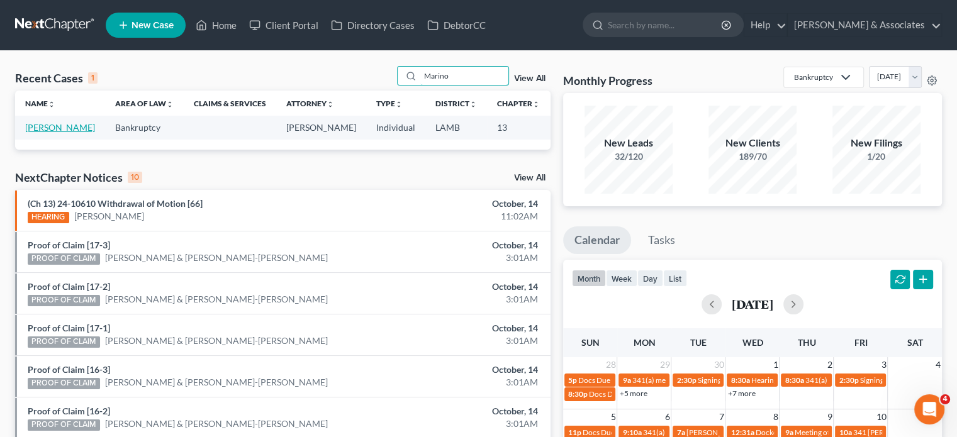
type input "Marino"
click at [44, 128] on link "[PERSON_NAME]" at bounding box center [60, 127] width 70 height 11
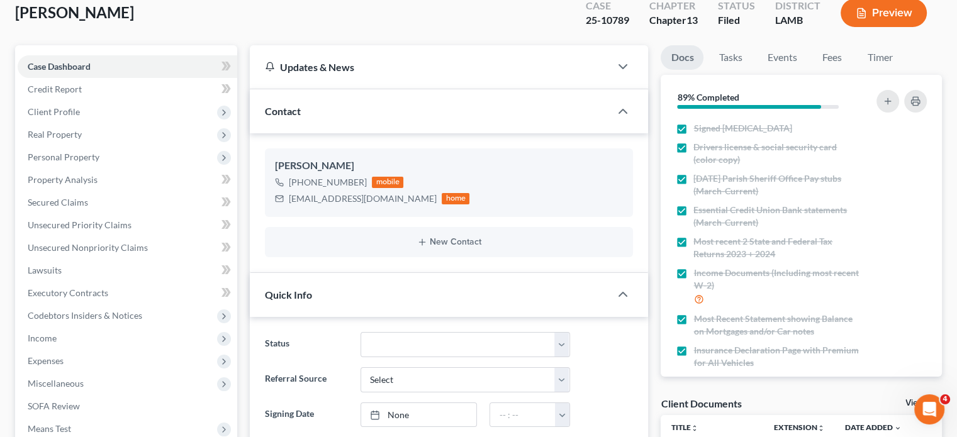
scroll to position [63, 0]
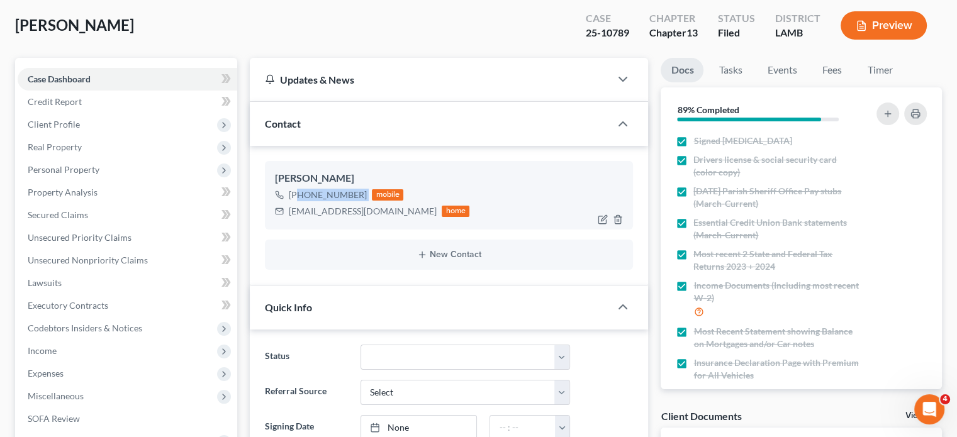
drag, startPoint x: 299, startPoint y: 192, endPoint x: 366, endPoint y: 192, distance: 67.3
click at [366, 192] on div "[PHONE_NUMBER] mobile" at bounding box center [372, 195] width 194 height 16
copy div "[PHONE_NUMBER]"
click at [64, 110] on link "Credit Report" at bounding box center [128, 102] width 220 height 23
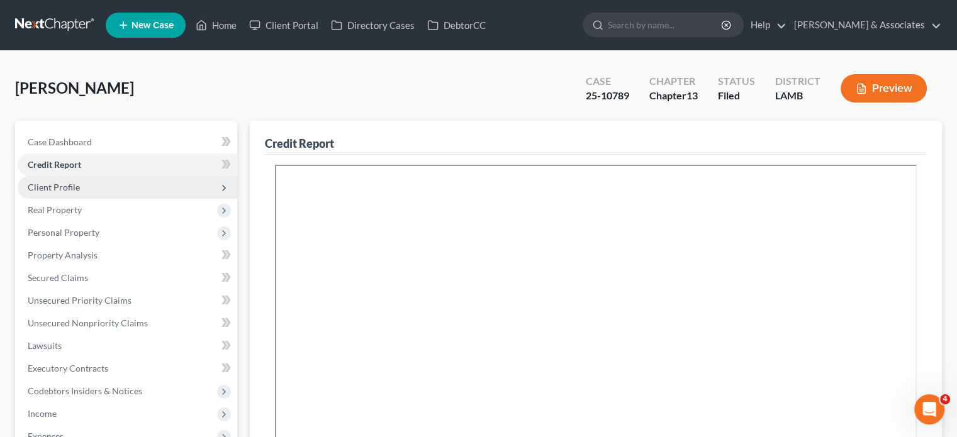
click at [78, 188] on span "Client Profile" at bounding box center [54, 187] width 52 height 11
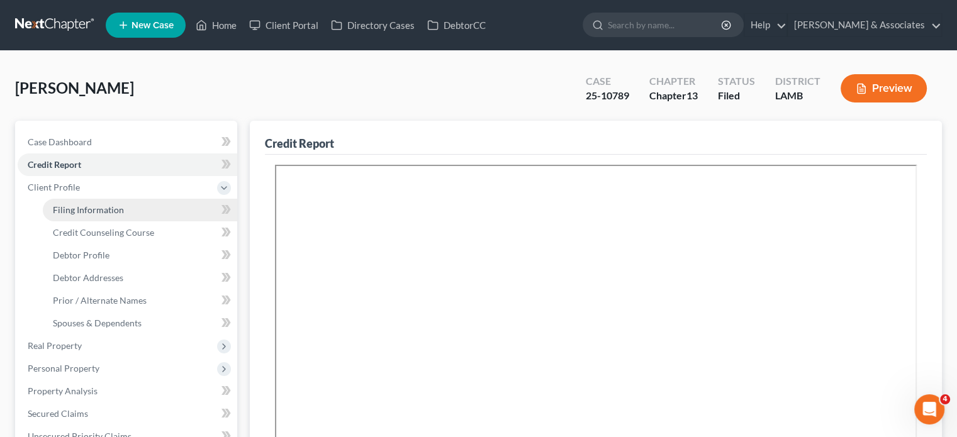
click at [82, 210] on span "Filing Information" at bounding box center [88, 210] width 71 height 11
select select "1"
select select "0"
select select "3"
select select "19"
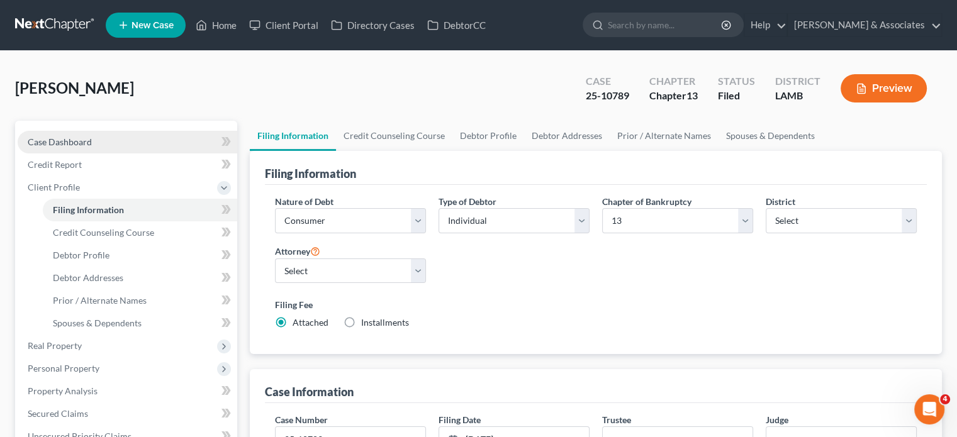
click at [70, 138] on span "Case Dashboard" at bounding box center [60, 142] width 64 height 11
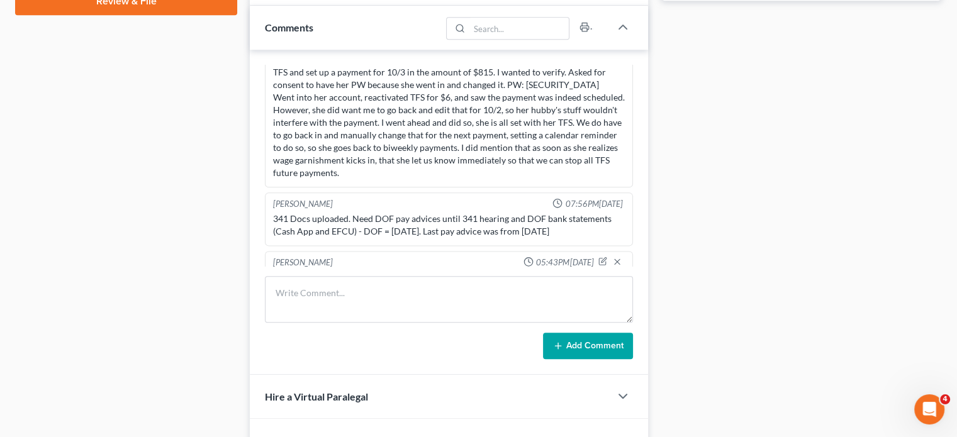
scroll to position [629, 0]
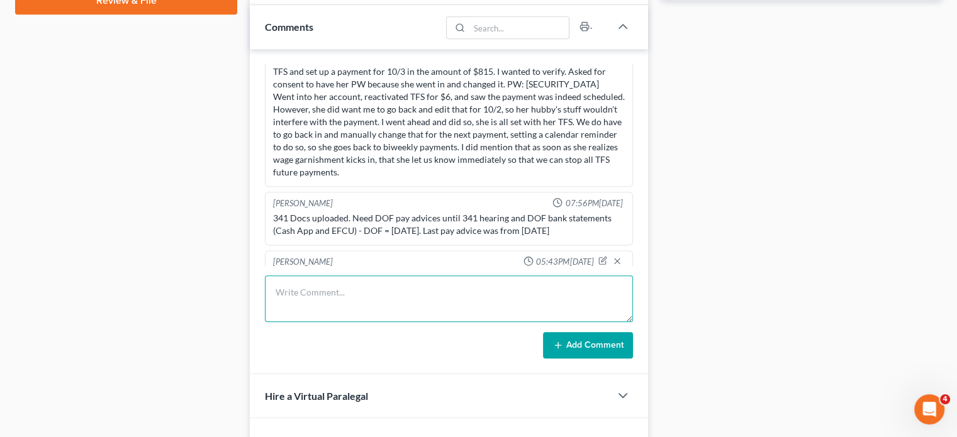
click at [397, 292] on textarea at bounding box center [449, 299] width 368 height 47
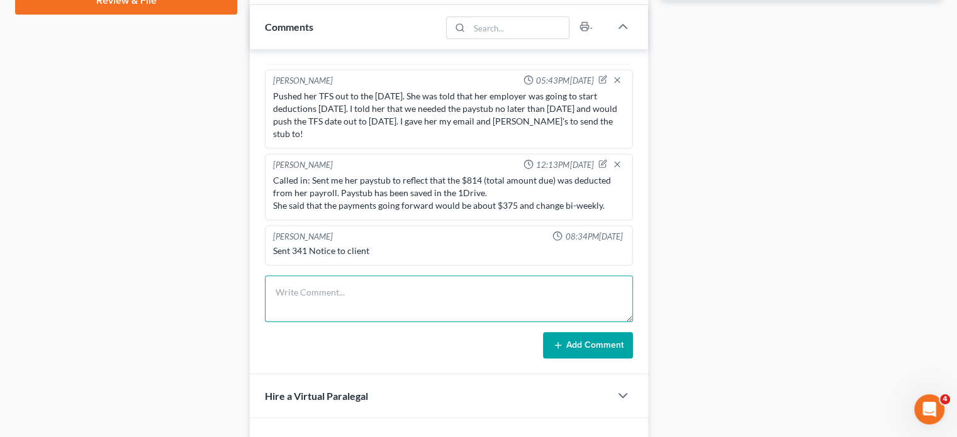
scroll to position [1836, 0]
click at [278, 296] on textarea at bounding box center [449, 299] width 368 height 47
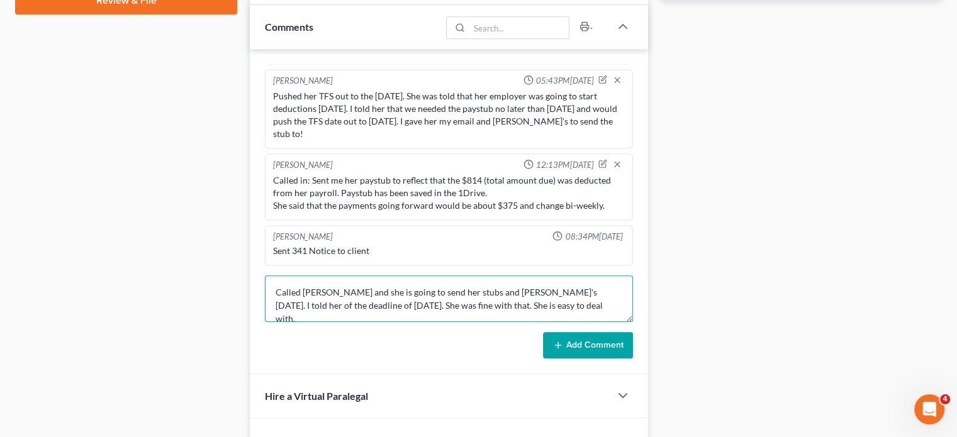
type textarea "Called [PERSON_NAME] and she is going to send her stubs and [PERSON_NAME]'s [DA…"
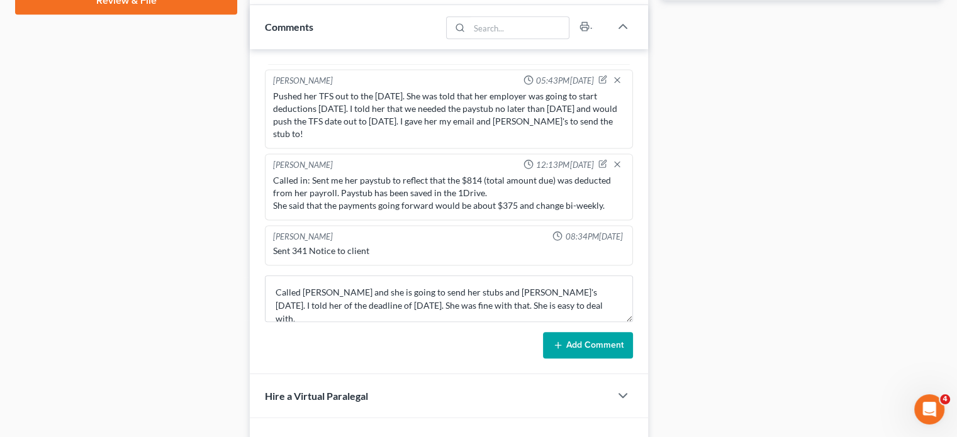
click at [567, 351] on button "Add Comment" at bounding box center [588, 345] width 90 height 26
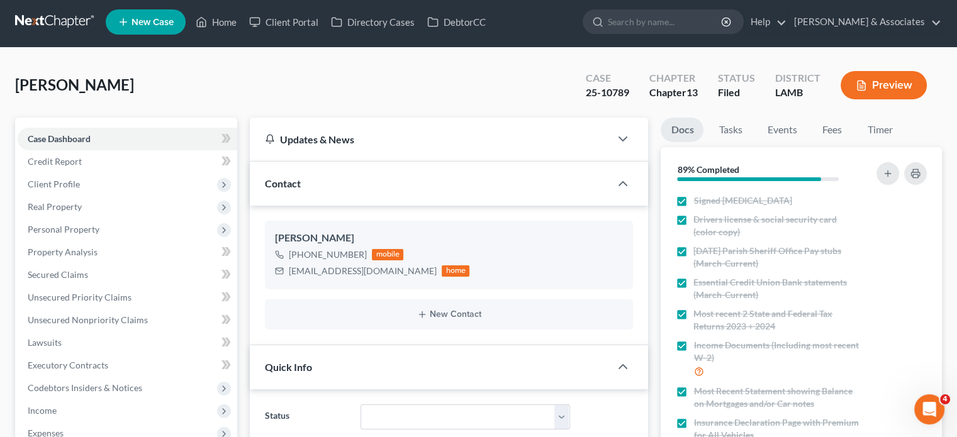
scroll to position [0, 0]
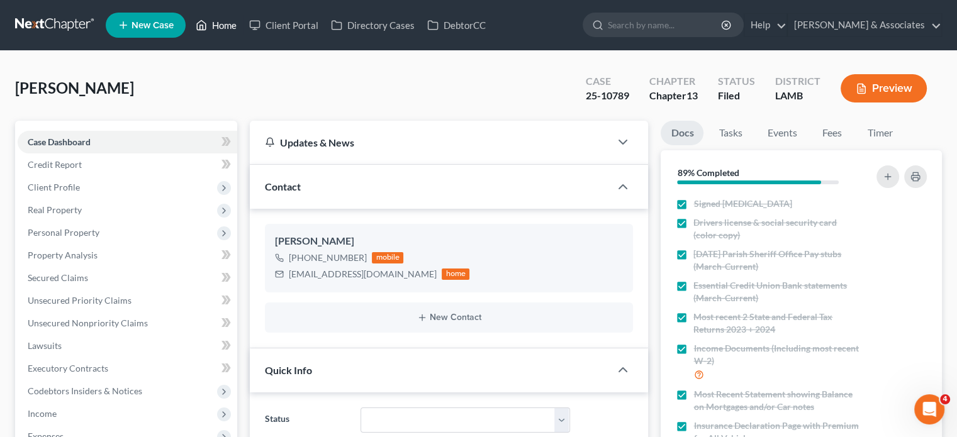
drag, startPoint x: 221, startPoint y: 20, endPoint x: 322, endPoint y: 96, distance: 126.6
click at [221, 20] on link "Home" at bounding box center [215, 25] width 53 height 23
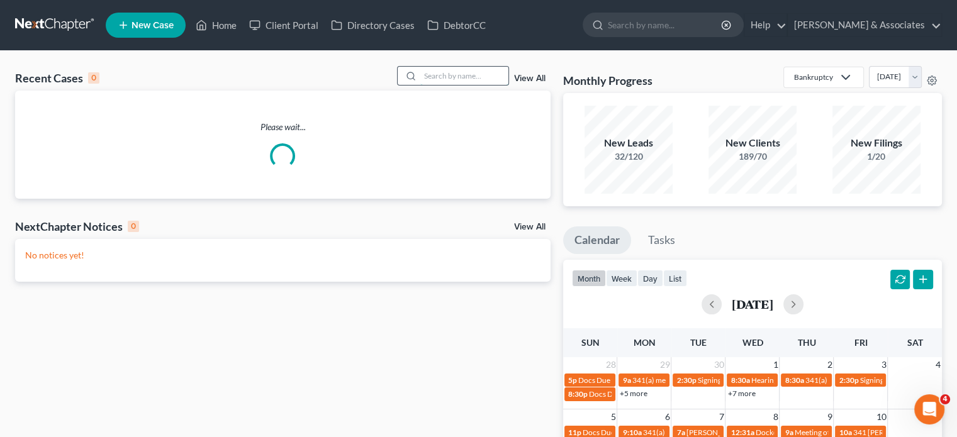
click at [448, 72] on input "search" at bounding box center [464, 76] width 88 height 18
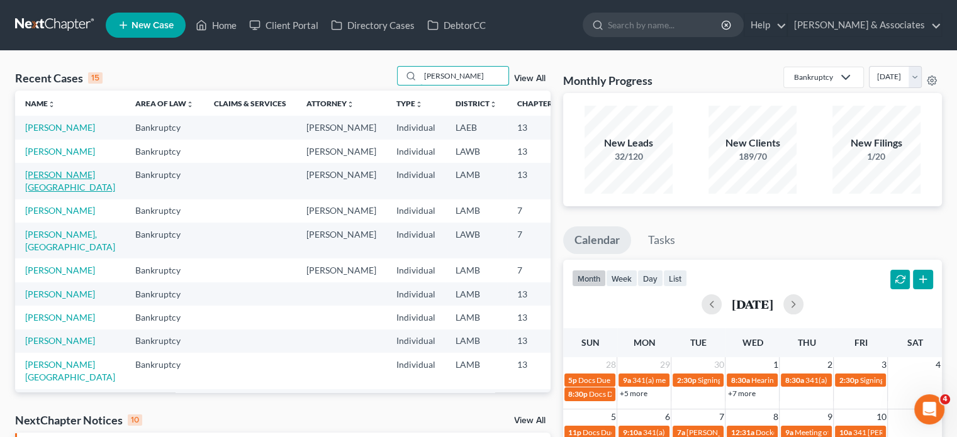
type input "[PERSON_NAME]"
click at [40, 193] on link "[PERSON_NAME][GEOGRAPHIC_DATA]" at bounding box center [70, 180] width 90 height 23
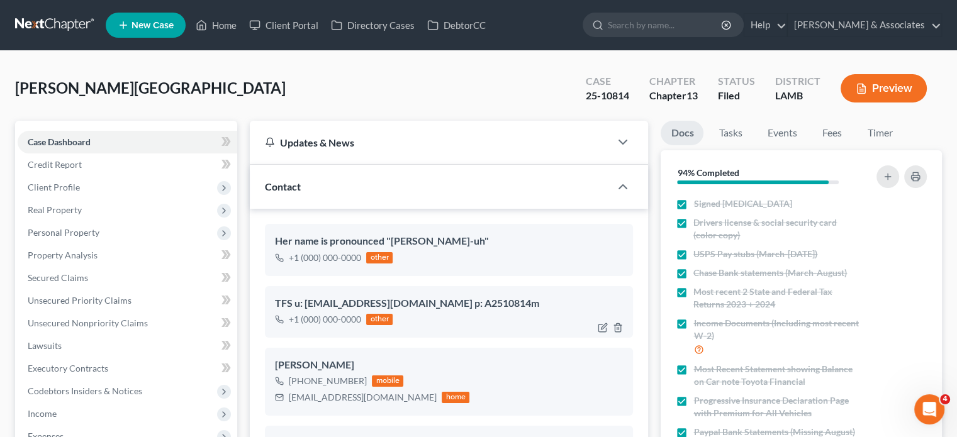
scroll to position [1430, 0]
drag, startPoint x: 301, startPoint y: 383, endPoint x: 364, endPoint y: 383, distance: 62.9
click at [364, 383] on div "[PHONE_NUMBER] mobile" at bounding box center [372, 381] width 194 height 16
copy div "[PHONE_NUMBER]"
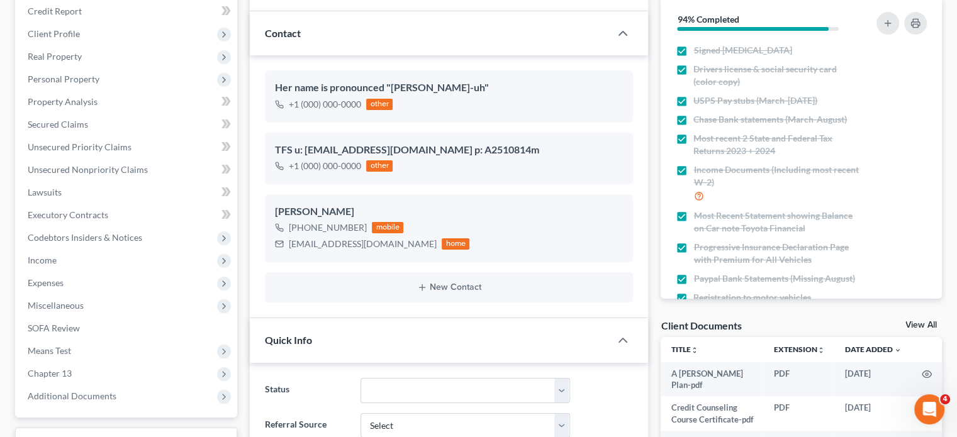
scroll to position [126, 0]
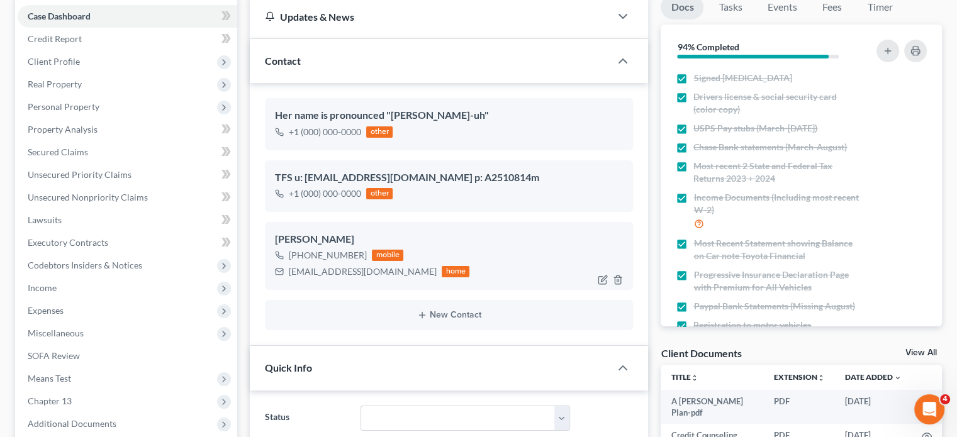
click at [485, 259] on div "[PHONE_NUMBER] mobile [EMAIL_ADDRESS][DOMAIN_NAME] home" at bounding box center [449, 263] width 348 height 33
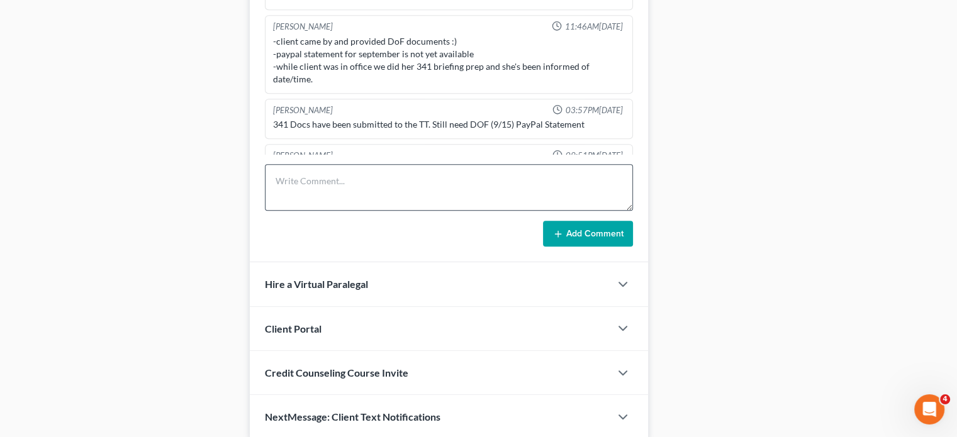
scroll to position [881, 0]
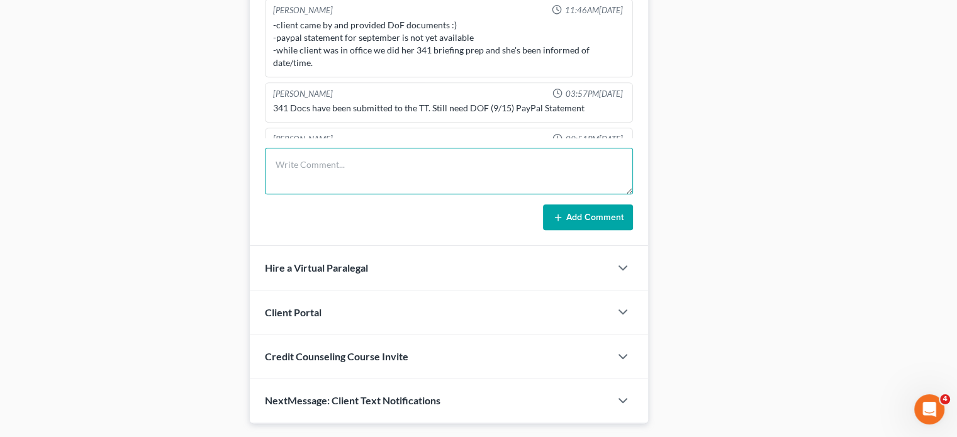
click at [370, 150] on textarea at bounding box center [449, 171] width 368 height 47
paste textarea "[PERSON_NAME] said that when she came in on the 7th, @[PERSON_NAME] @[PERSON_NA…"
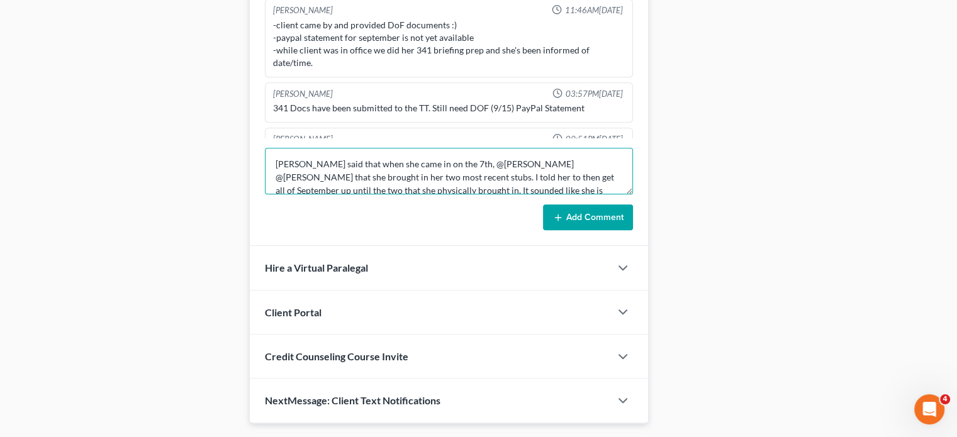
scroll to position [0, 0]
click at [278, 155] on textarea "[PERSON_NAME] said that when she came in on the 7th, @[PERSON_NAME] @[PERSON_NA…" at bounding box center [449, 171] width 368 height 47
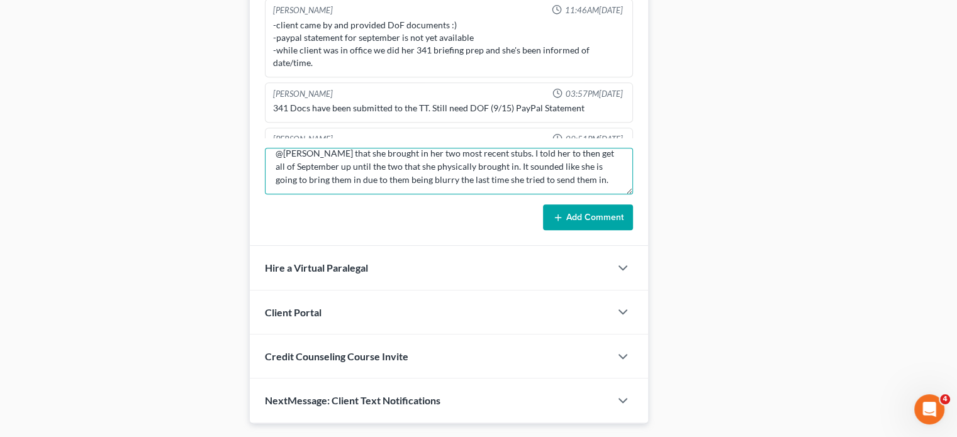
scroll to position [53, 0]
click at [508, 173] on textarea "Called [PERSON_NAME] to get paystubs and PayPal bank statement: [PERSON_NAME] s…" at bounding box center [449, 171] width 368 height 47
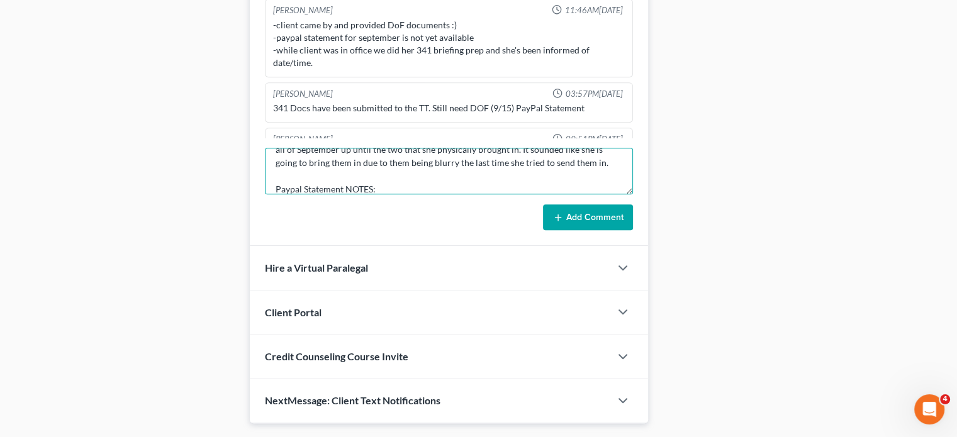
paste textarea "PayPal- she is going to look and see if statement is up now. It wasn't when she…"
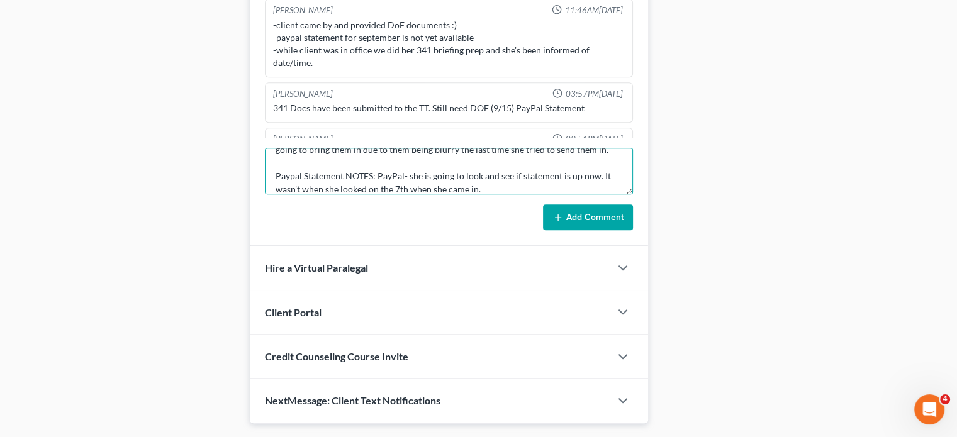
type textarea "Called [PERSON_NAME] to get paystubs and PayPal bank statement: [PERSON_NAME] s…"
click at [594, 216] on button "Add Comment" at bounding box center [588, 218] width 90 height 26
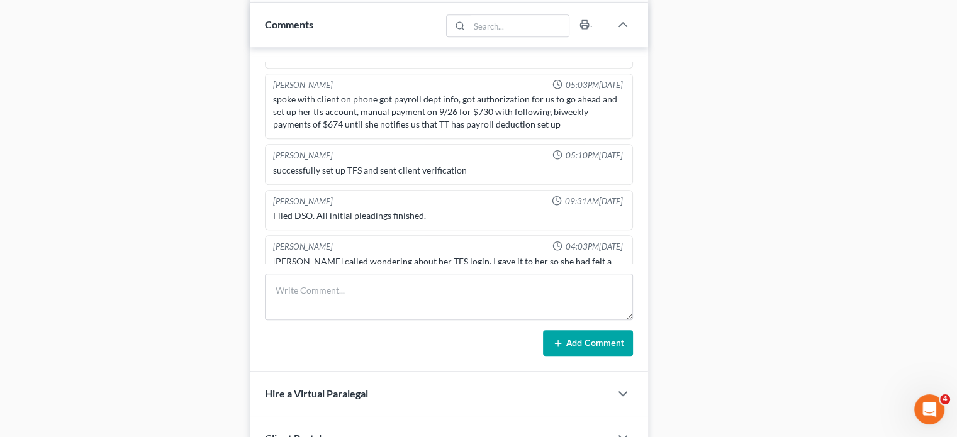
scroll to position [1010, 0]
